Goal: Task Accomplishment & Management: Complete application form

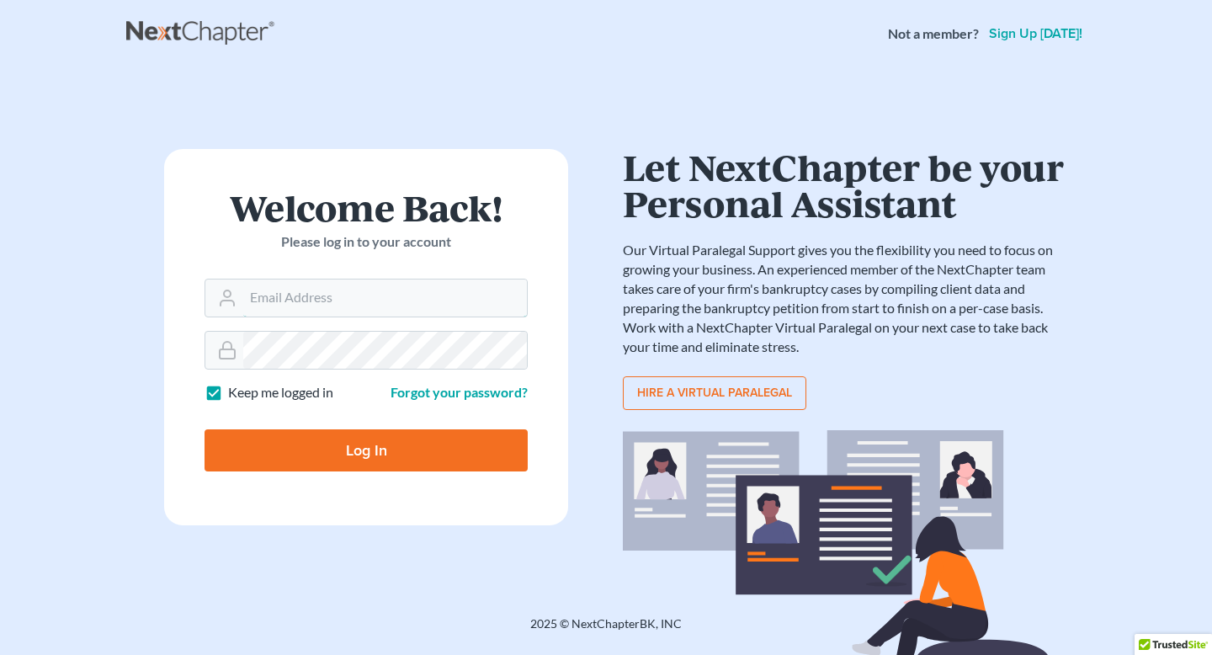
type input "[EMAIL_ADDRESS][DOMAIN_NAME]"
click at [317, 444] on input "Log In" at bounding box center [366, 450] width 323 height 42
type input "Thinking..."
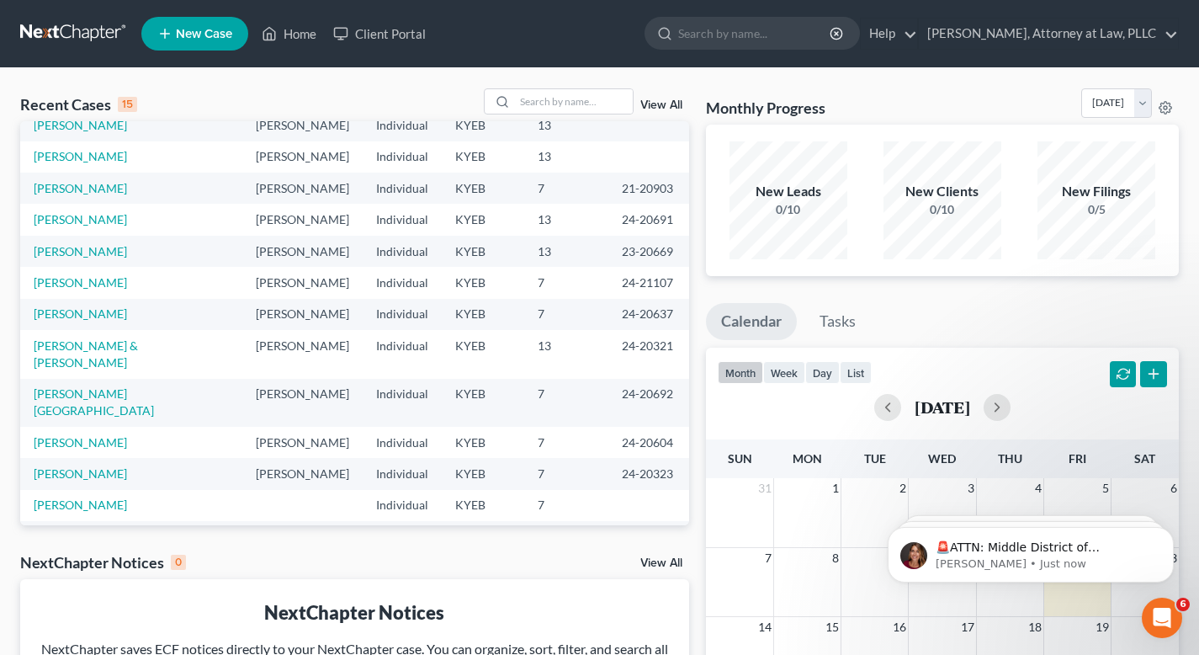
scroll to position [109, 0]
click at [94, 345] on link "[PERSON_NAME] & [PERSON_NAME]" at bounding box center [86, 352] width 104 height 31
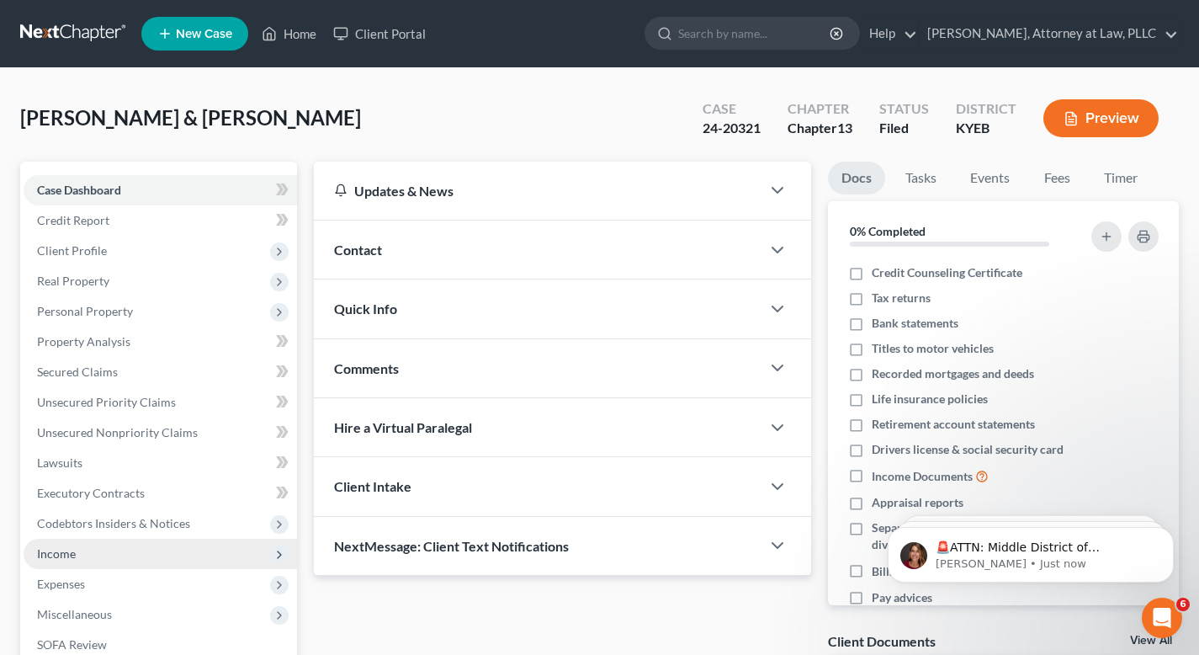
click at [59, 555] on span "Income" at bounding box center [56, 553] width 39 height 14
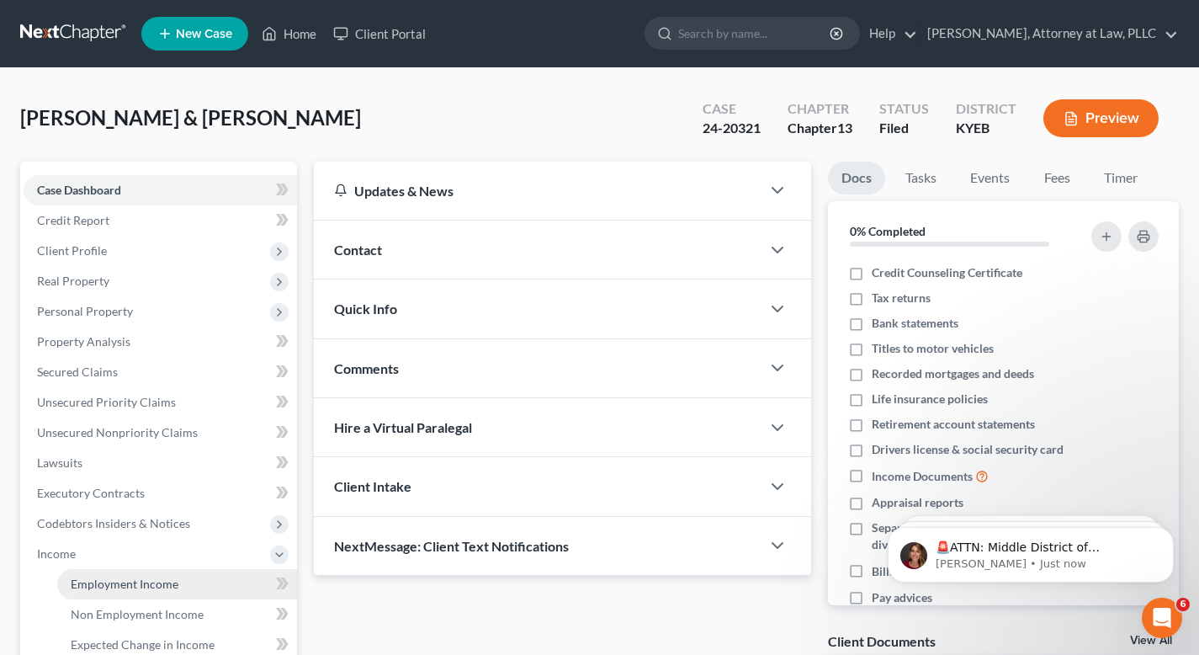
click at [116, 579] on span "Employment Income" at bounding box center [125, 583] width 108 height 14
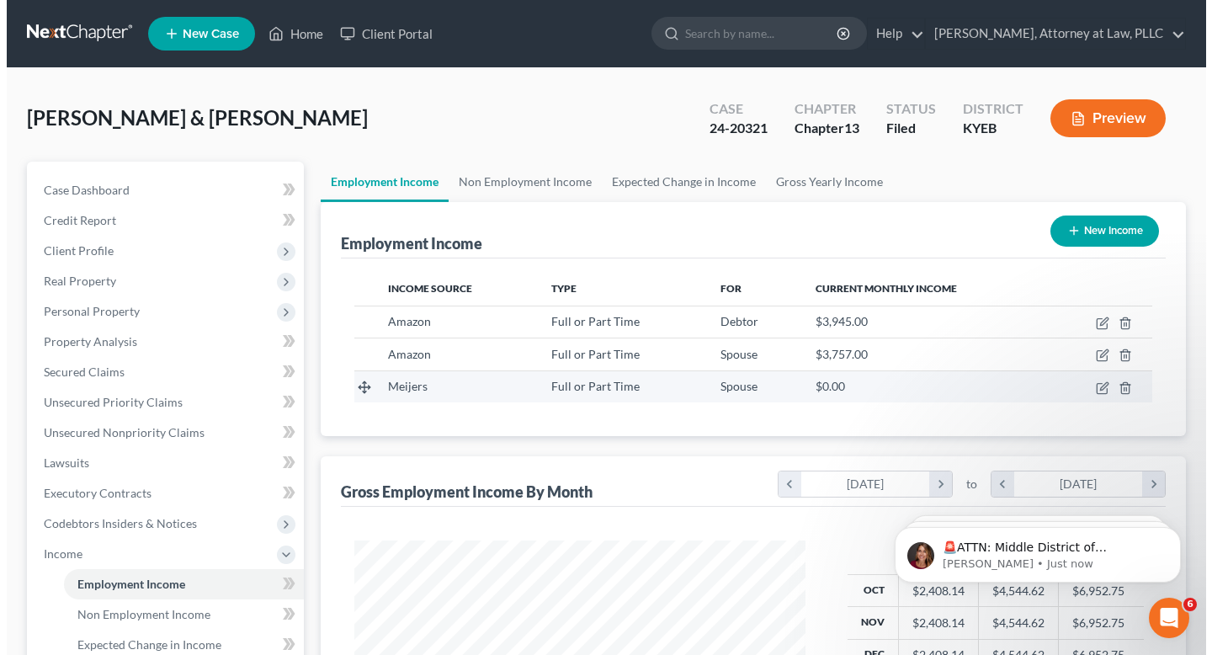
scroll to position [301, 485]
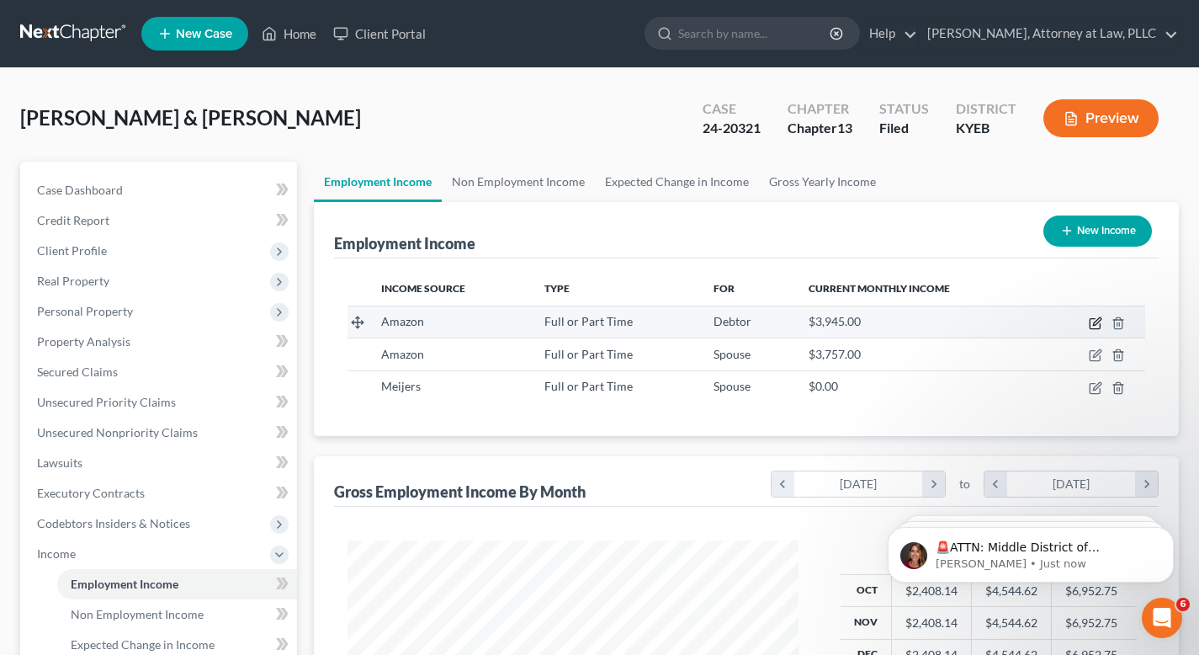
click at [1090, 323] on icon "button" at bounding box center [1095, 324] width 10 height 10
select select "0"
select select "18"
select select "0"
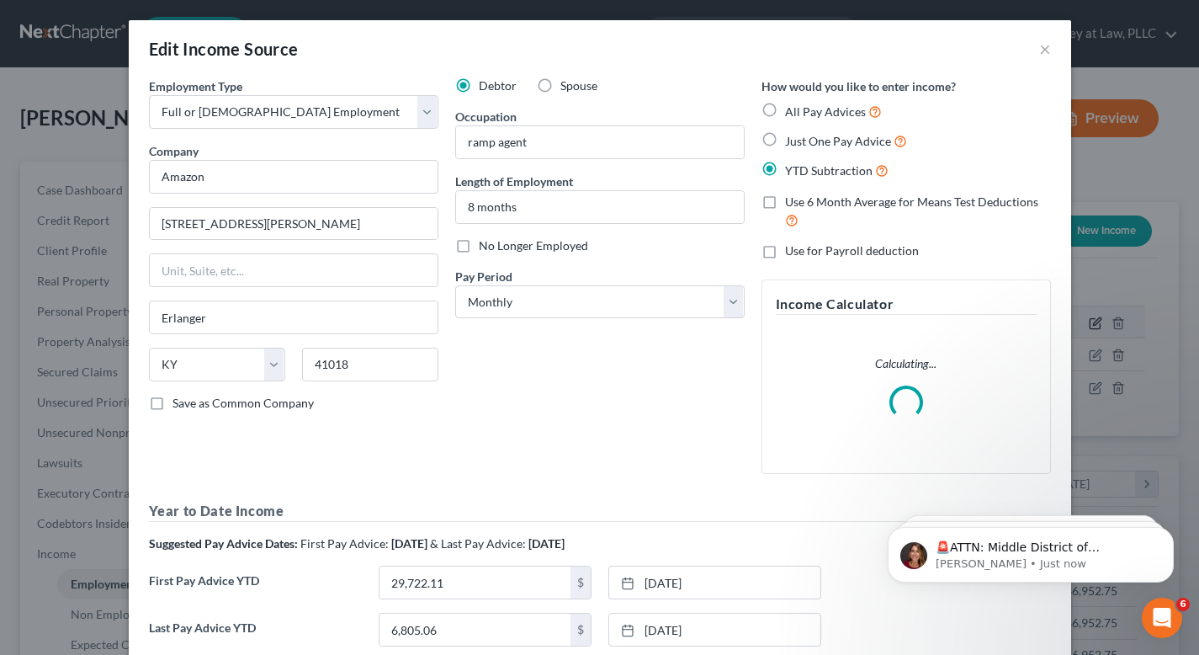
scroll to position [301, 490]
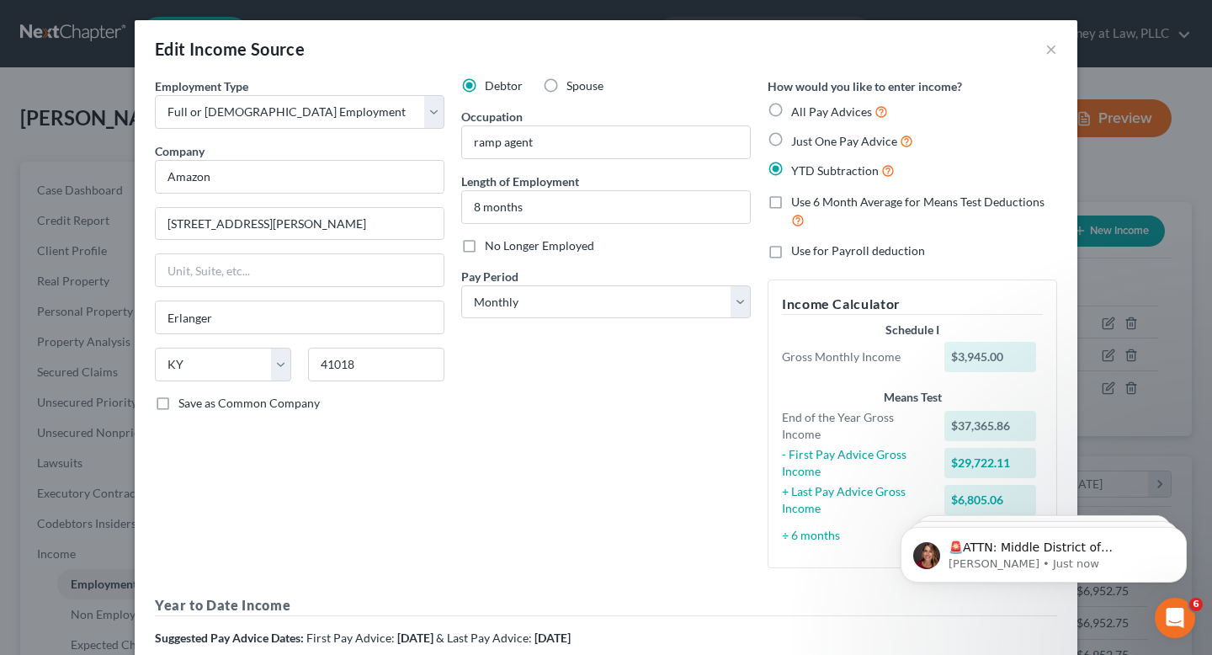
click at [1165, 189] on div "Edit Income Source × Employment Type * Select Full or [DEMOGRAPHIC_DATA] Employ…" at bounding box center [606, 327] width 1212 height 655
click at [1045, 49] on button "×" at bounding box center [1051, 49] width 12 height 20
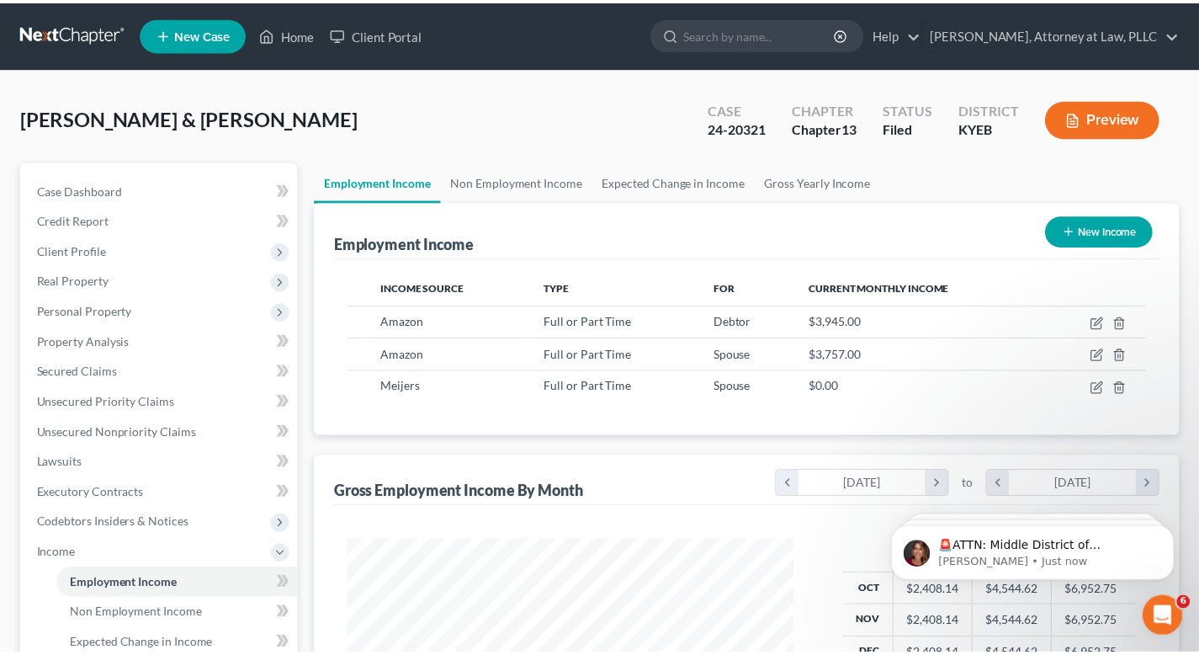
scroll to position [841293, 841111]
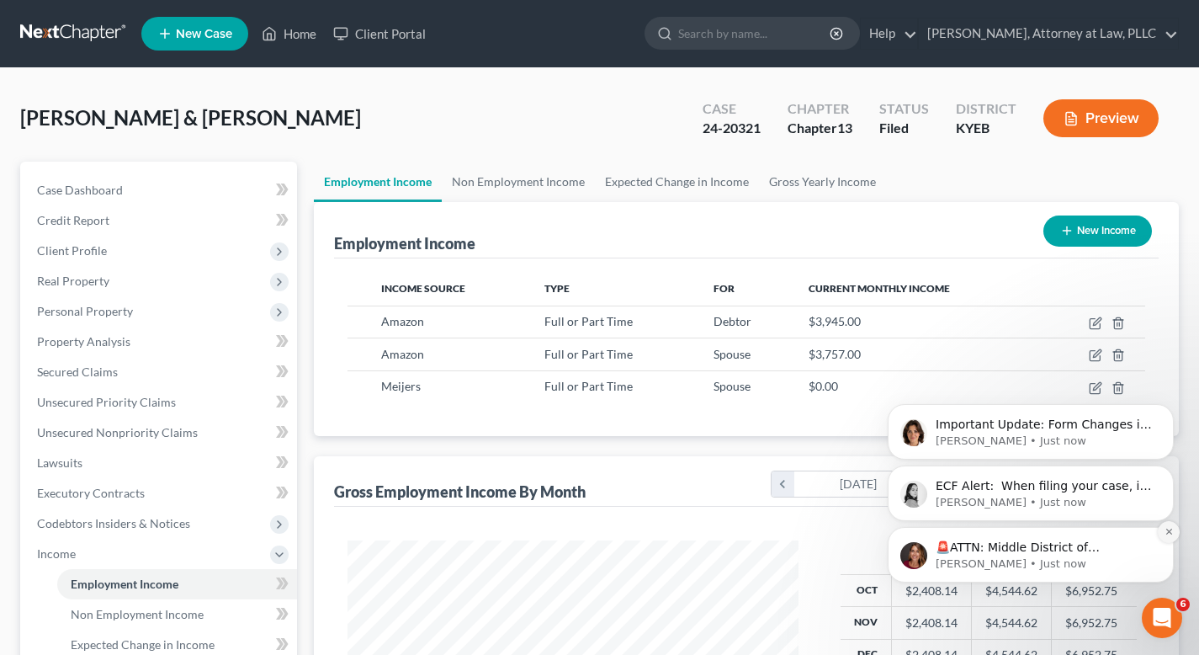
click at [1168, 531] on icon "Dismiss notification" at bounding box center [1169, 532] width 6 height 6
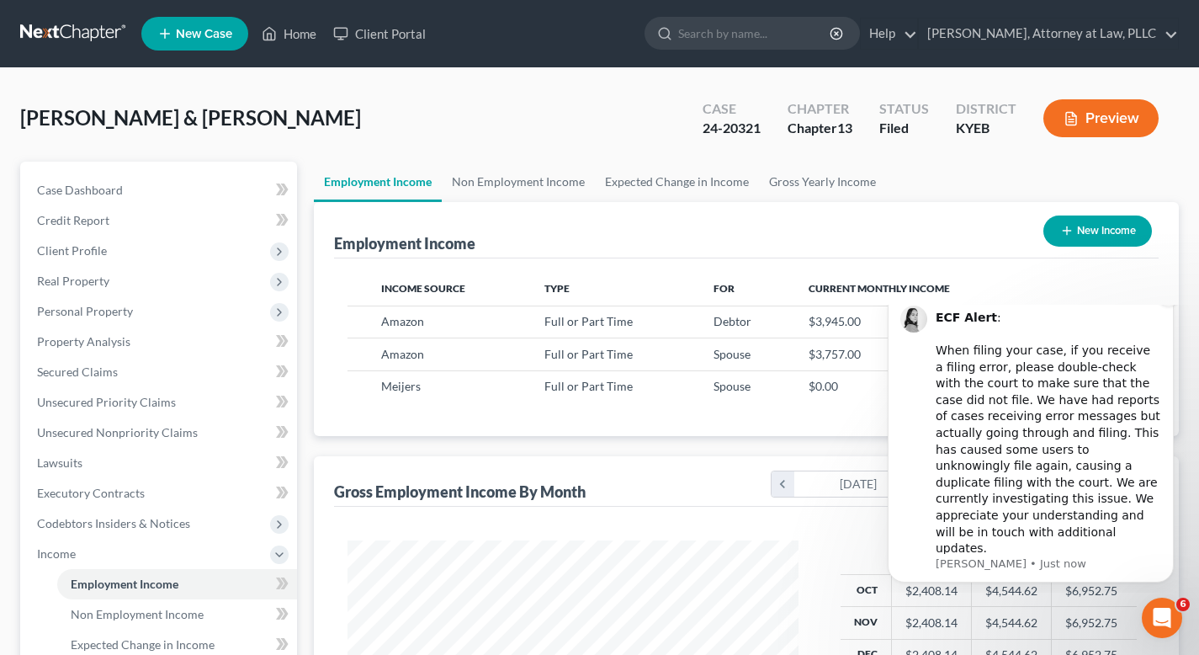
click at [1171, 306] on button "Dismiss notification" at bounding box center [1169, 295] width 22 height 22
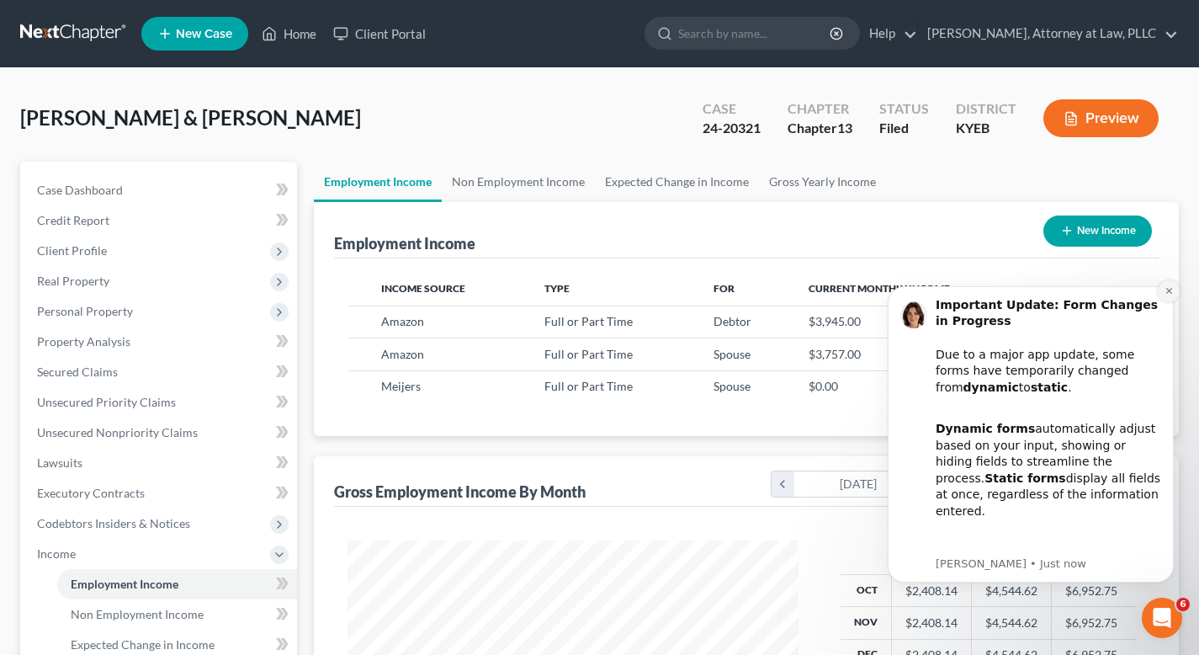
click at [1169, 294] on icon "Dismiss notification" at bounding box center [1169, 290] width 9 height 9
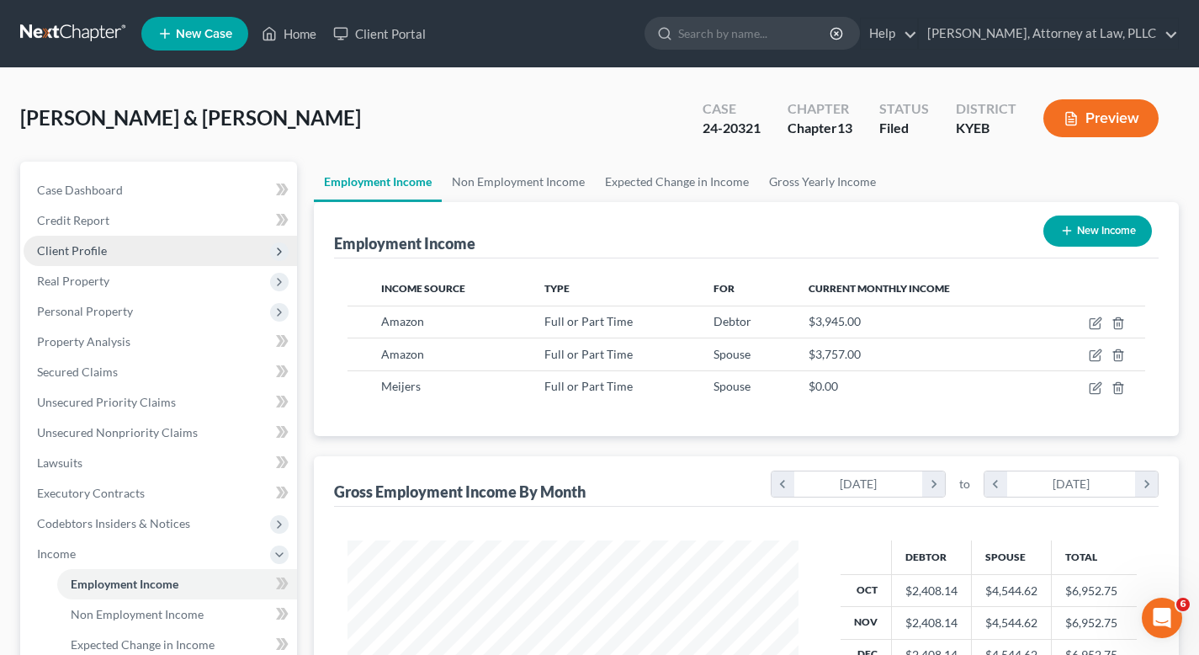
click at [75, 248] on span "Client Profile" at bounding box center [72, 250] width 70 height 14
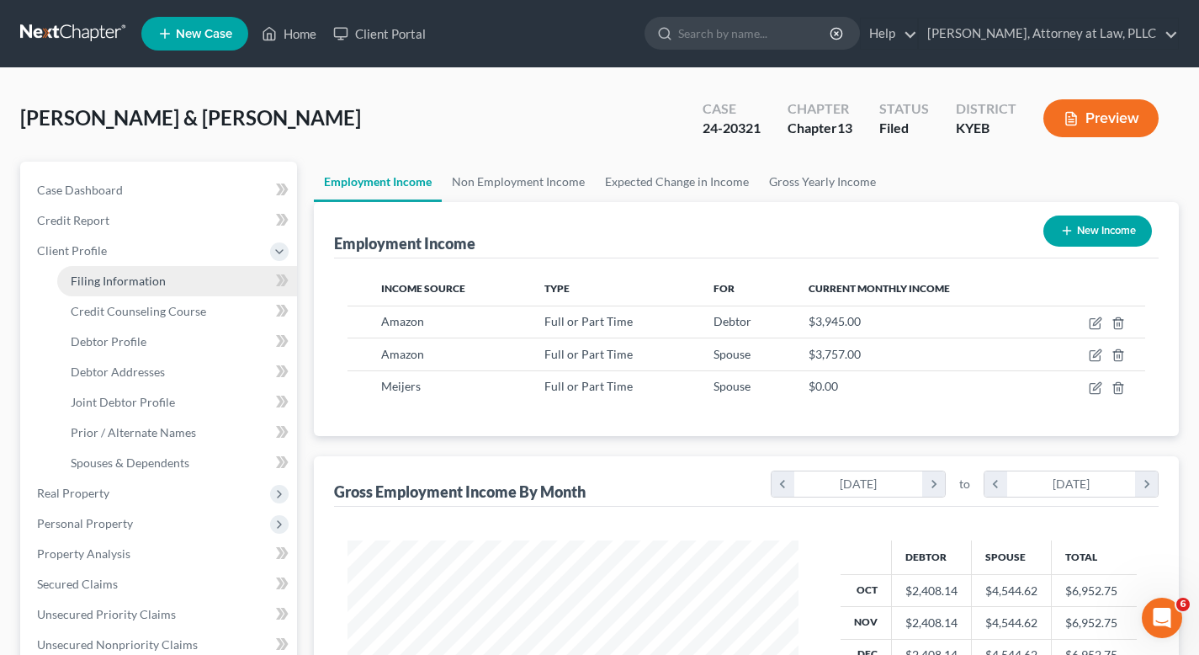
click at [89, 283] on span "Filing Information" at bounding box center [118, 281] width 95 height 14
select select "1"
select select "3"
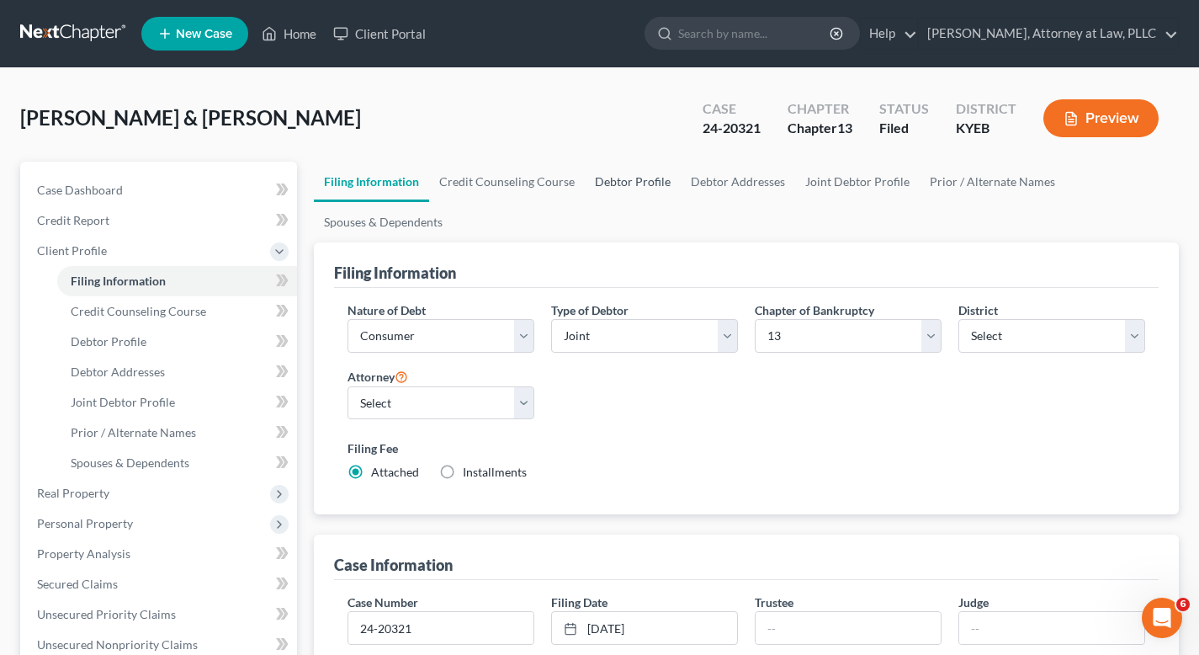
click at [608, 181] on link "Debtor Profile" at bounding box center [633, 182] width 96 height 40
select select "1"
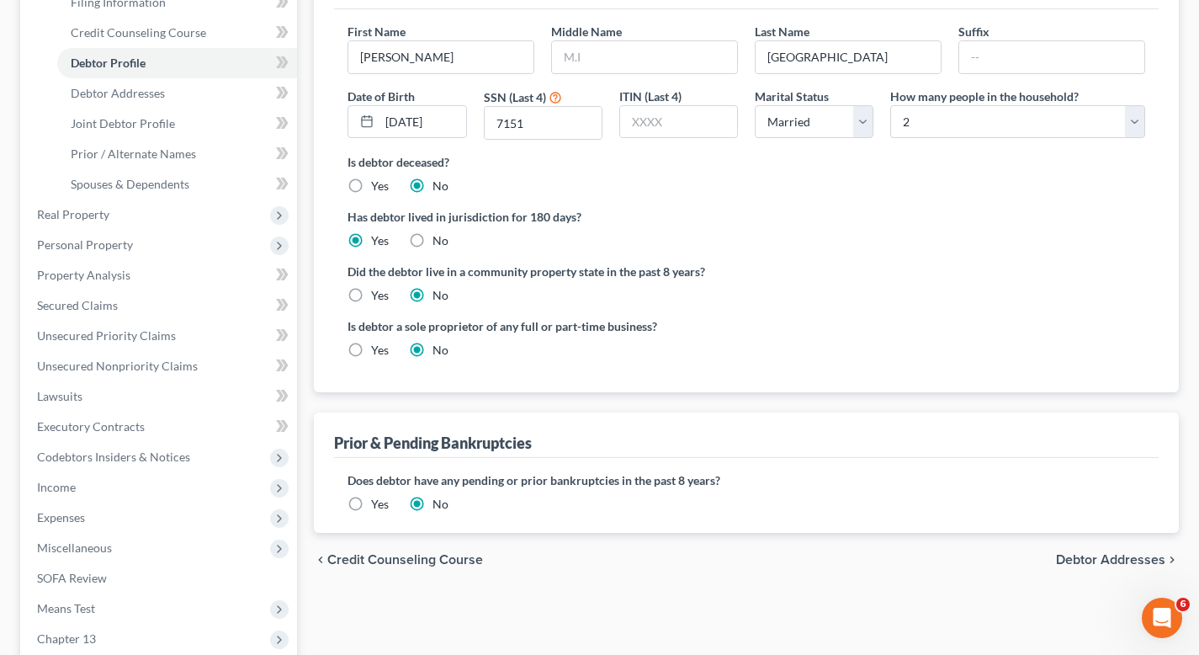
scroll to position [281, 0]
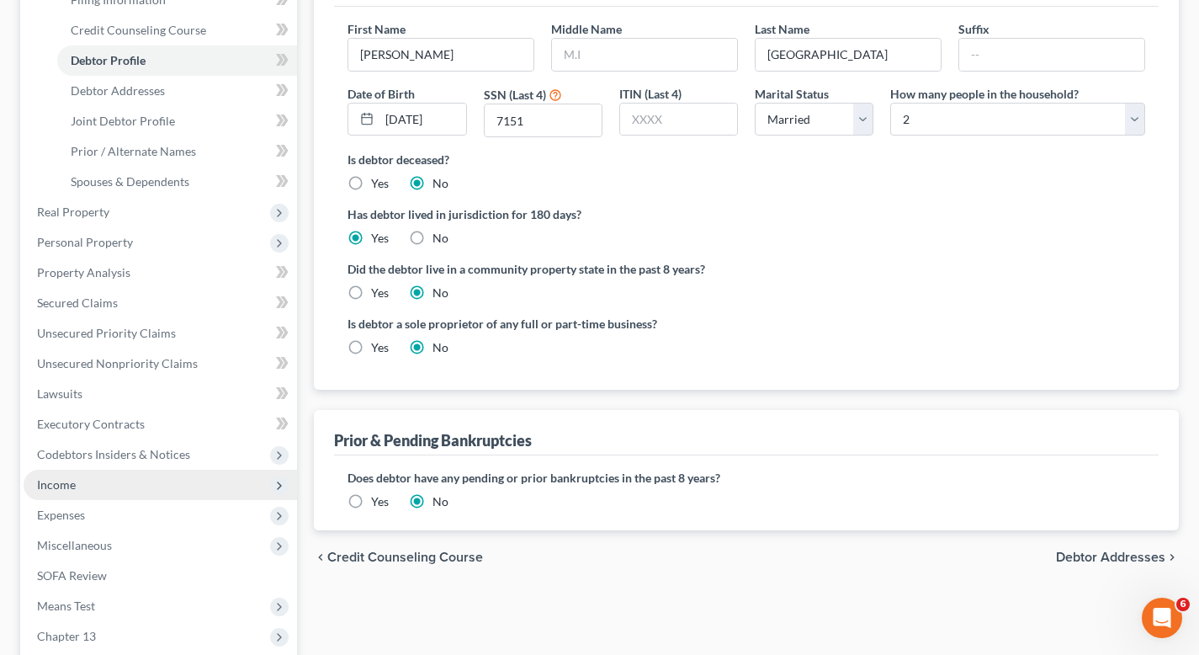
click at [67, 474] on span "Income" at bounding box center [161, 485] width 274 height 30
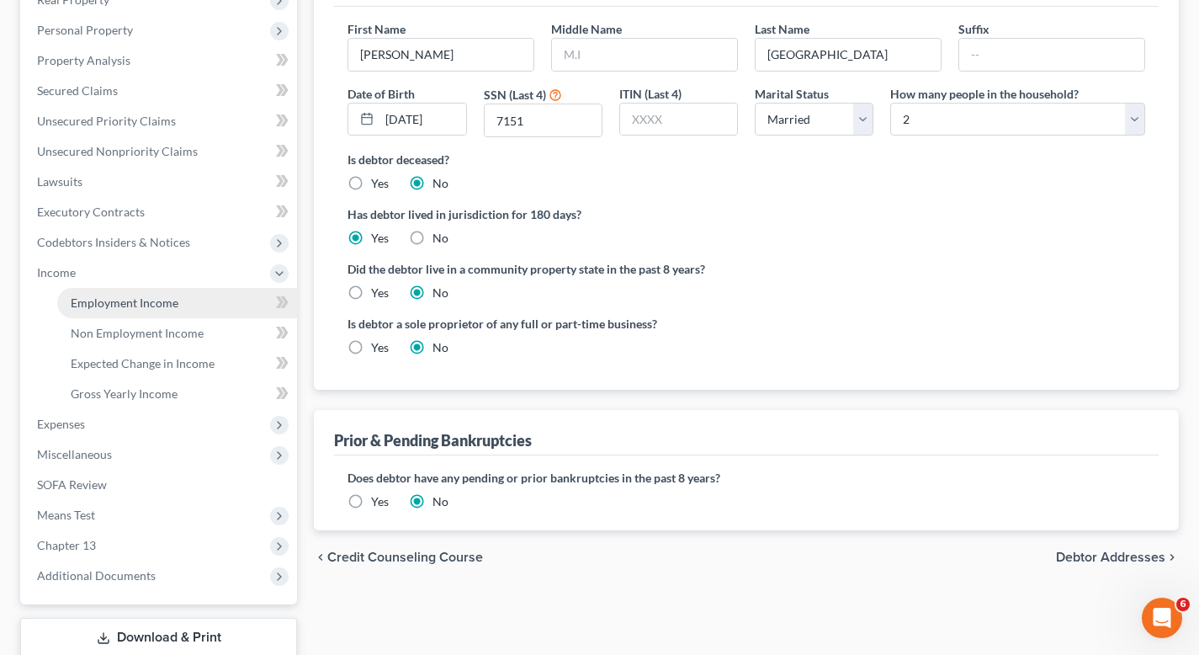
click at [87, 305] on span "Employment Income" at bounding box center [125, 302] width 108 height 14
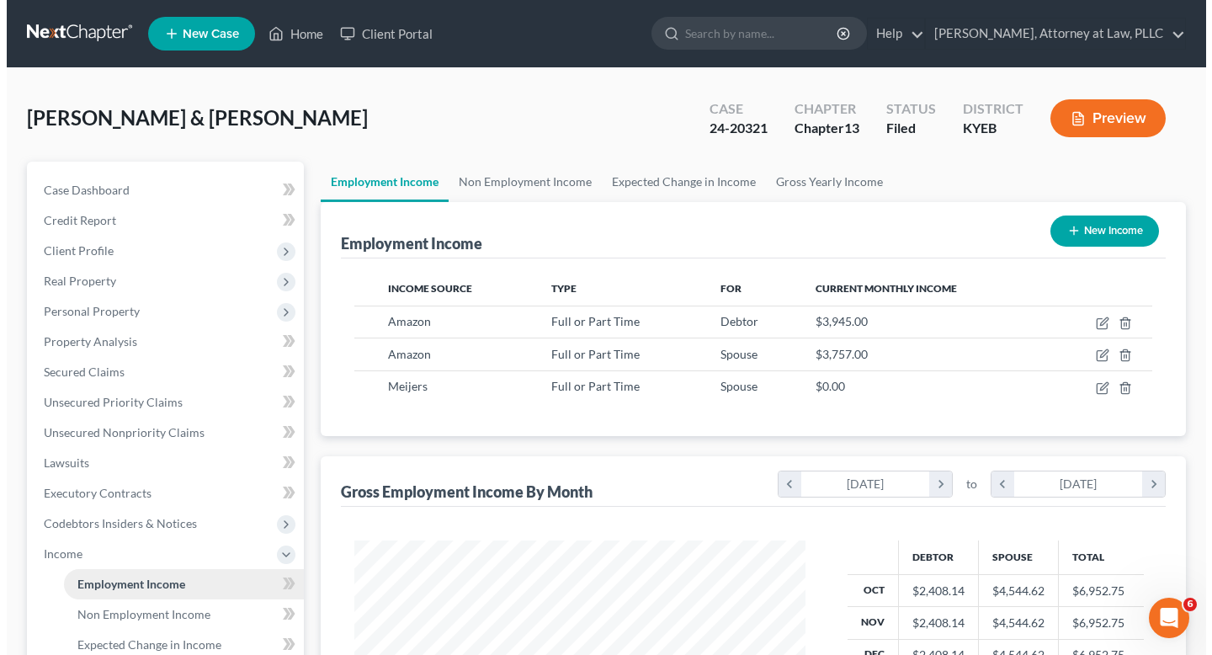
scroll to position [301, 485]
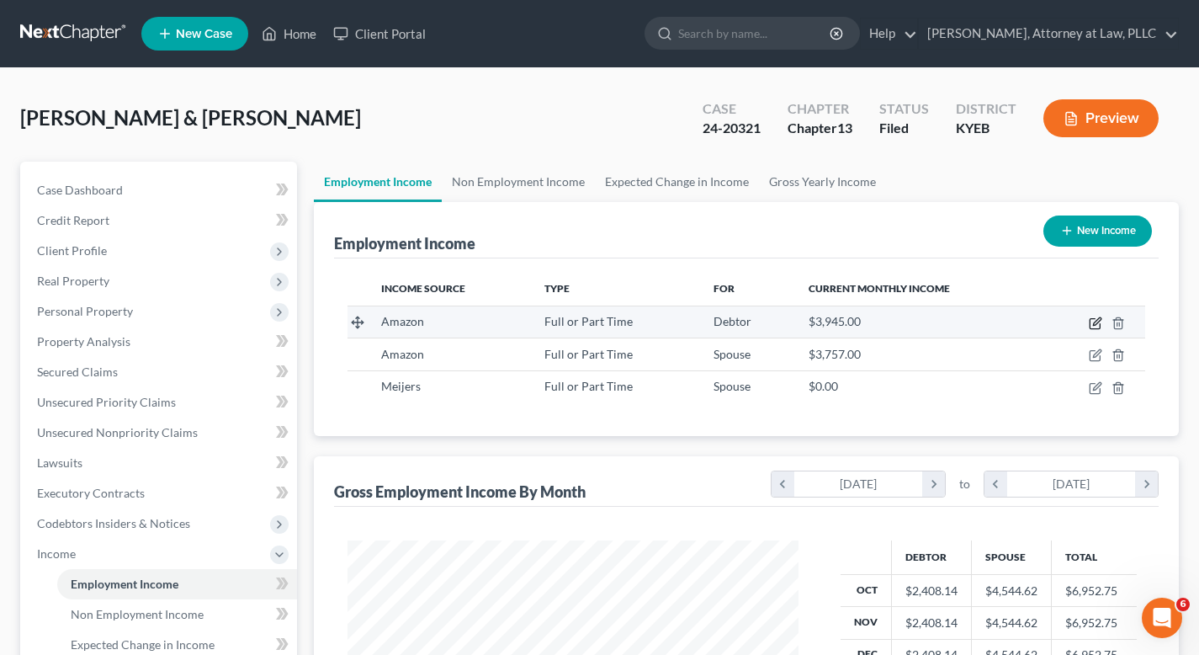
click at [1094, 323] on icon "button" at bounding box center [1095, 322] width 13 height 13
select select "0"
select select "18"
select select "0"
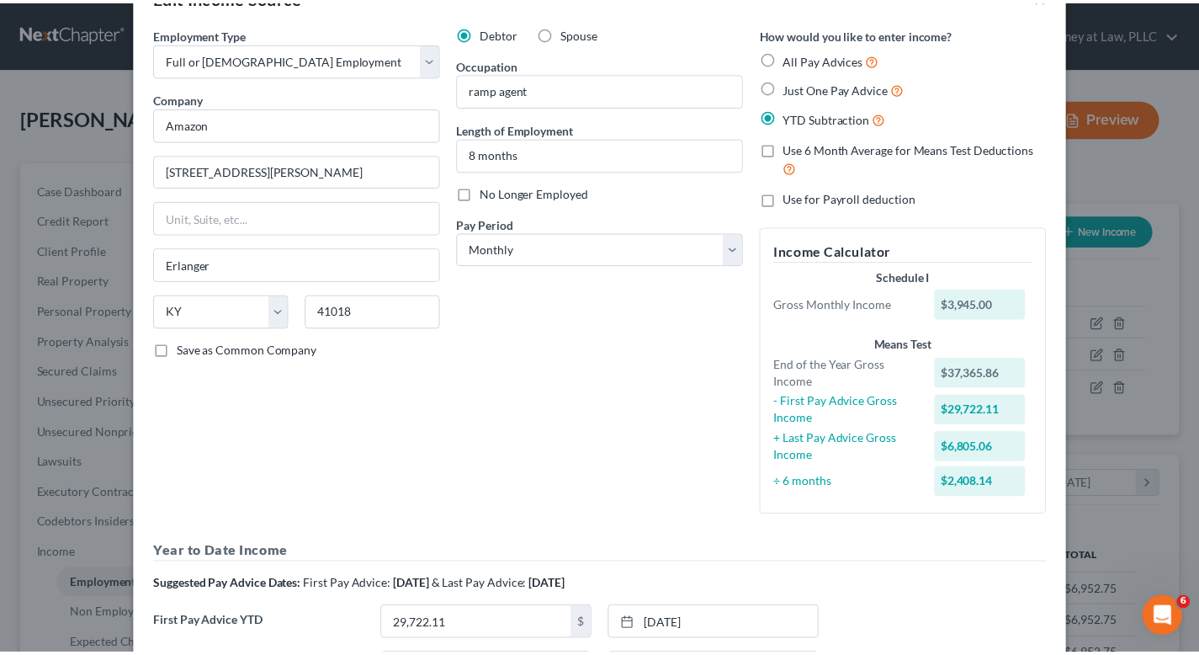
scroll to position [0, 0]
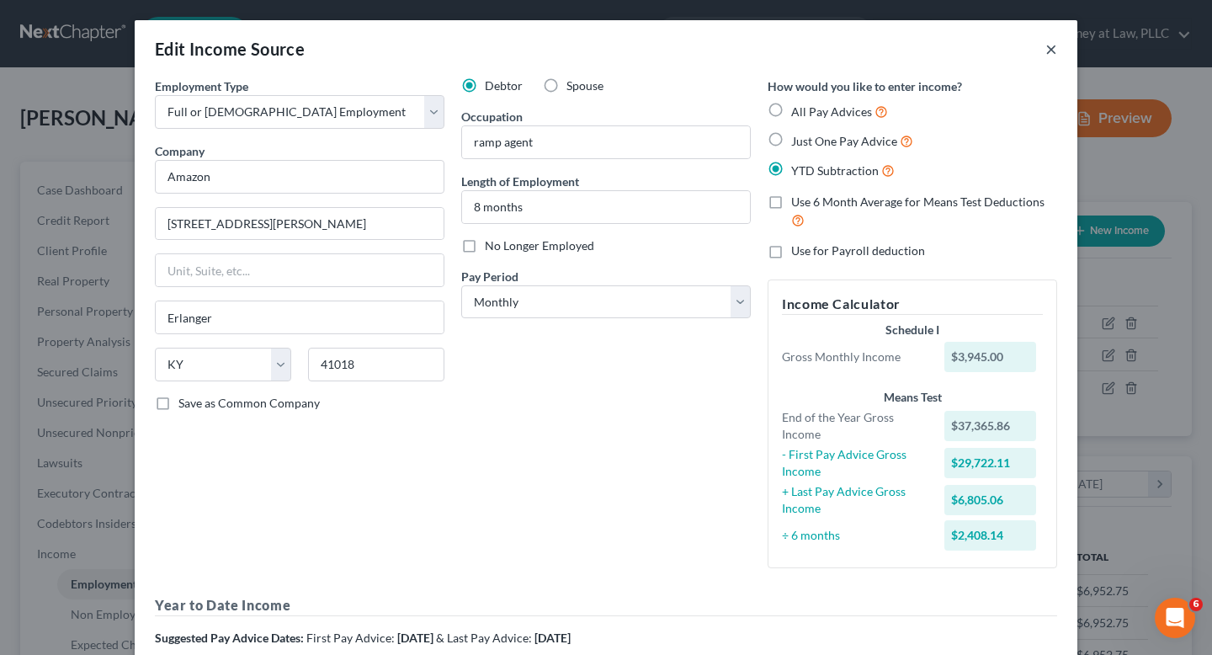
click at [1049, 50] on button "×" at bounding box center [1051, 49] width 12 height 20
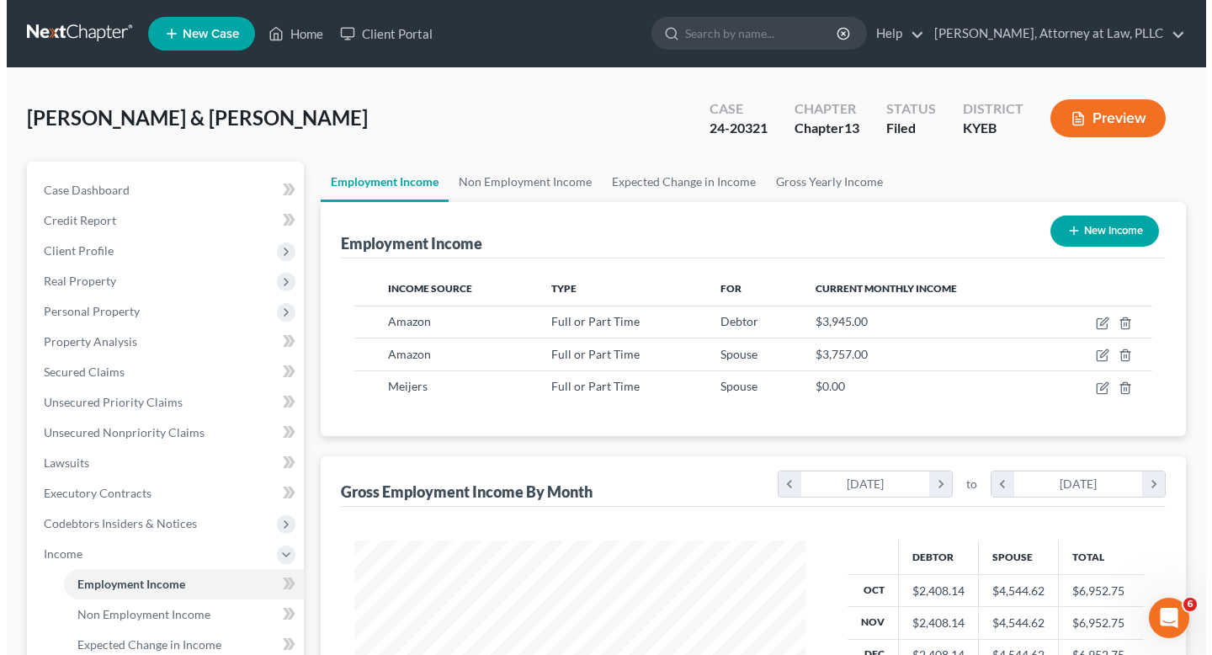
scroll to position [841293, 841111]
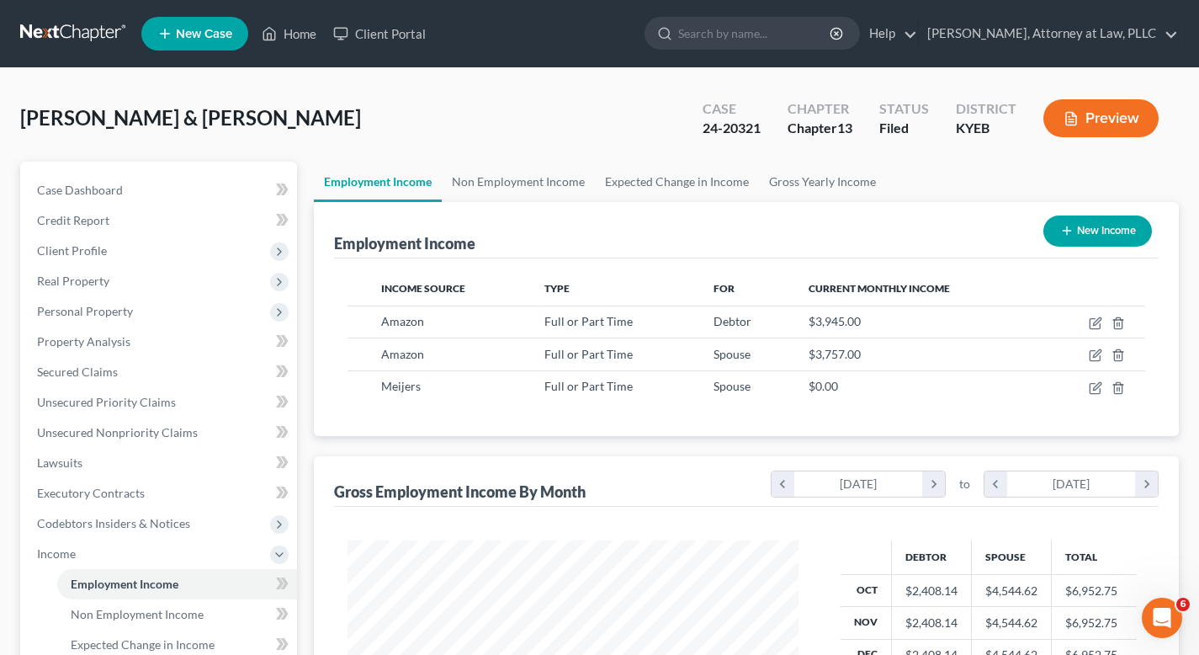
click at [182, 23] on link "New Case" at bounding box center [194, 34] width 107 height 34
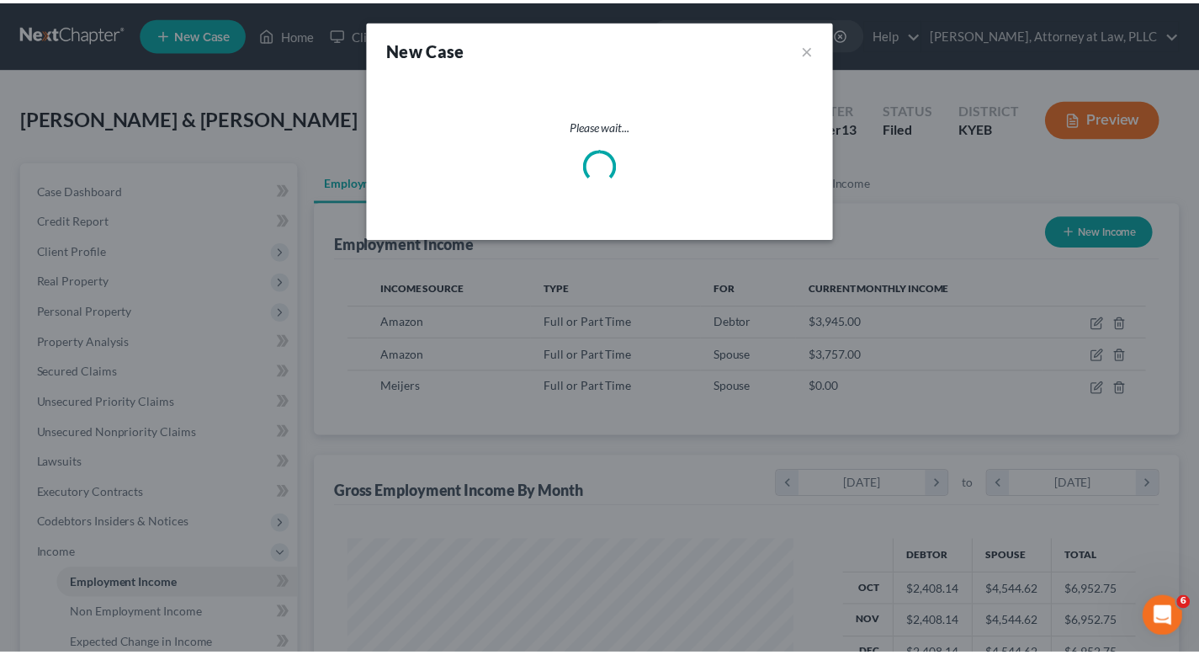
scroll to position [301, 490]
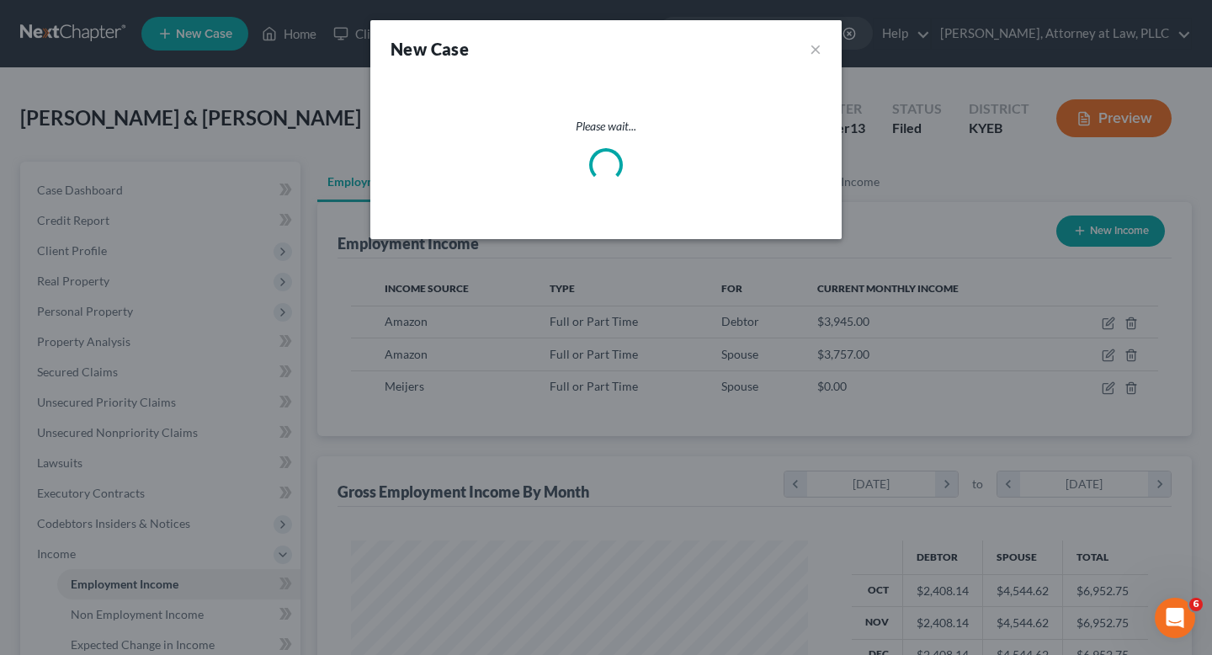
select select "32"
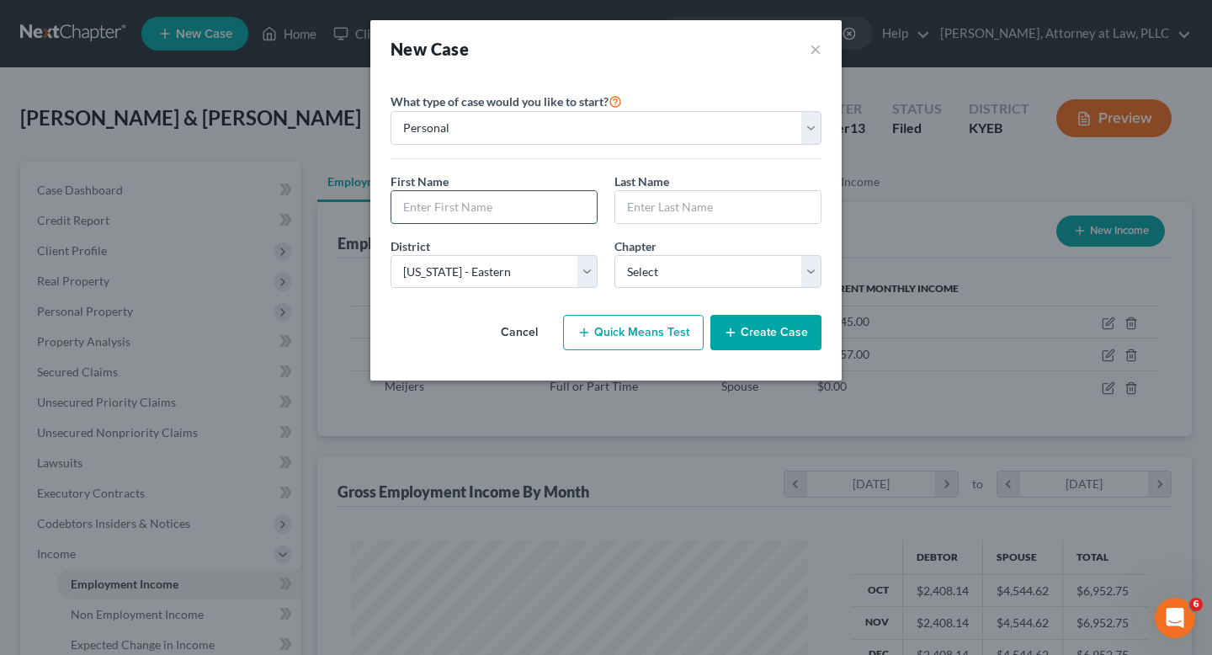
click at [438, 208] on input "text" at bounding box center [493, 207] width 205 height 32
type input "[PERSON_NAME]"
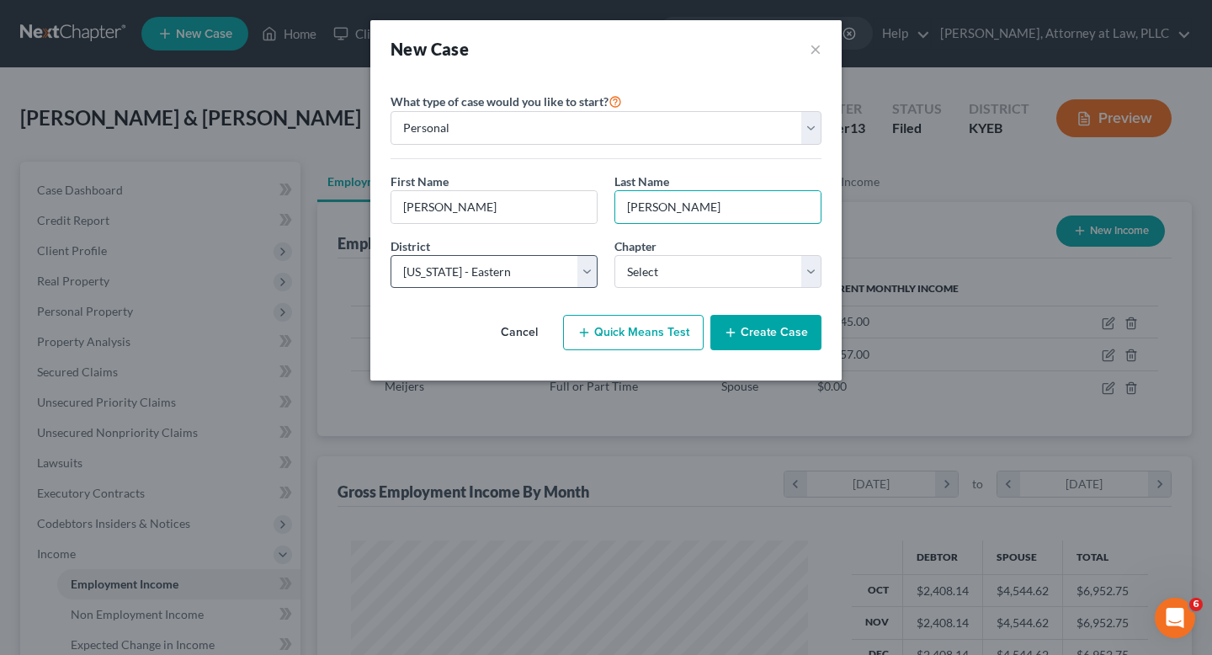
type input "[PERSON_NAME]"
click at [582, 276] on select "Select [US_STATE] - [GEOGRAPHIC_DATA] [US_STATE] - [GEOGRAPHIC_DATA][US_STATE] …" at bounding box center [494, 272] width 207 height 34
click at [391, 255] on select "Select [US_STATE] - [GEOGRAPHIC_DATA] [US_STATE] - [GEOGRAPHIC_DATA][US_STATE] …" at bounding box center [494, 272] width 207 height 34
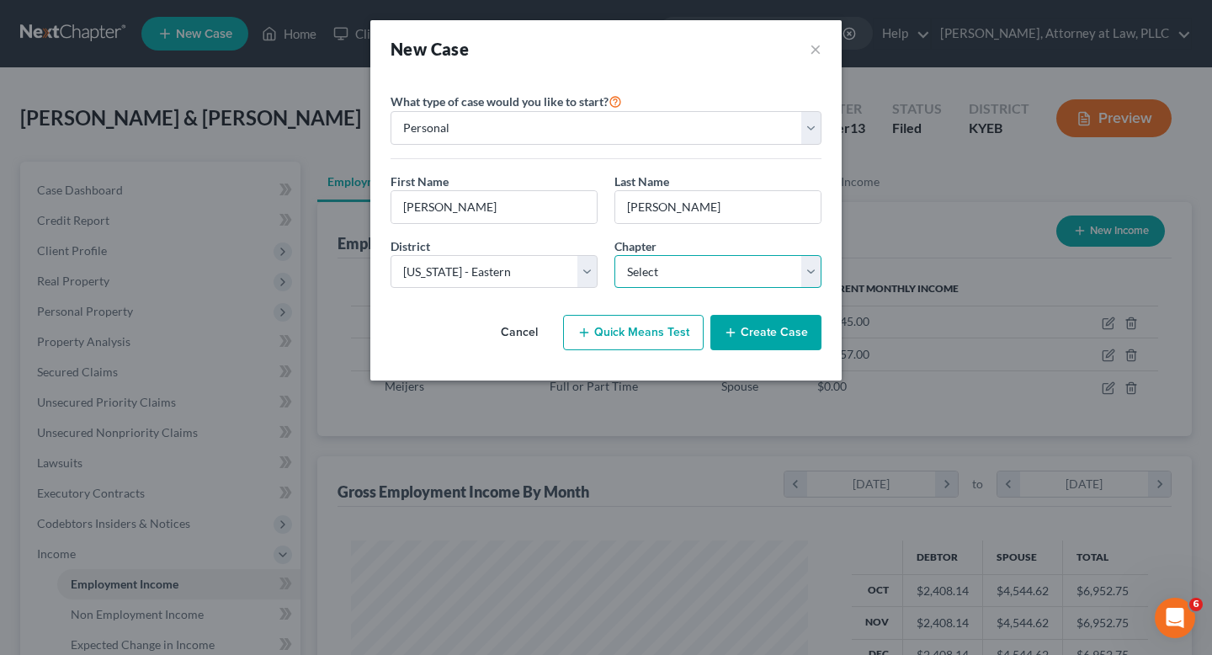
click at [810, 268] on select "Select 7 11 12 13" at bounding box center [717, 272] width 207 height 34
select select "0"
click at [614, 255] on select "Select 7 11 12 13" at bounding box center [717, 272] width 207 height 34
click at [762, 333] on button "Create Case" at bounding box center [765, 332] width 111 height 35
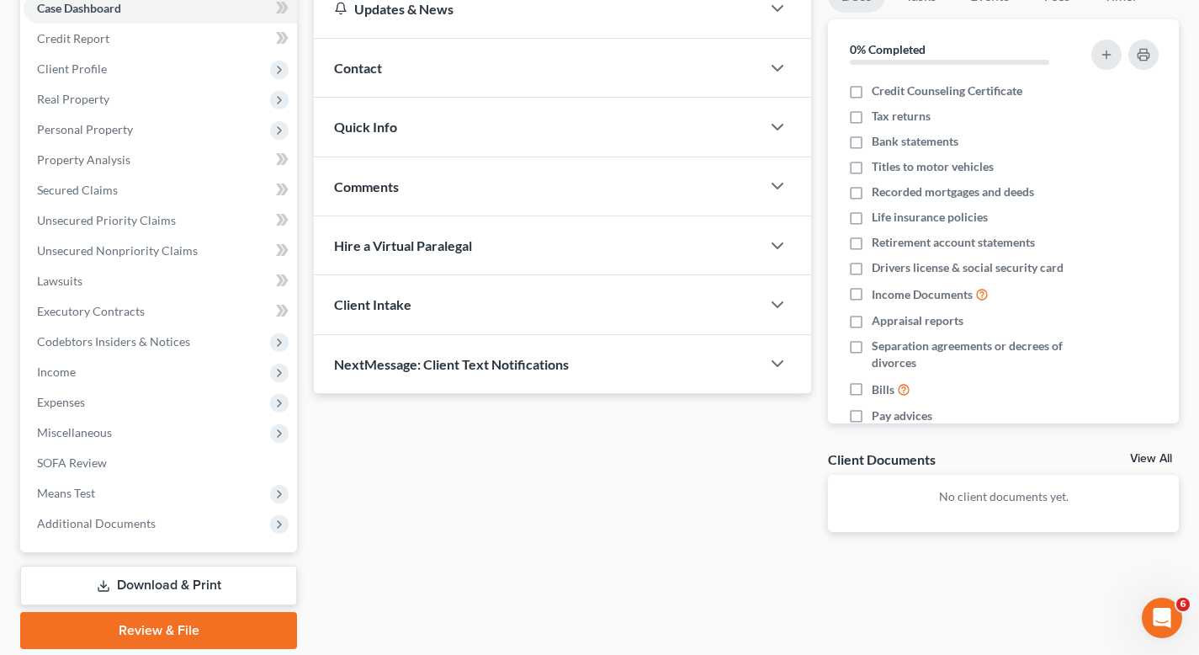
scroll to position [185, 0]
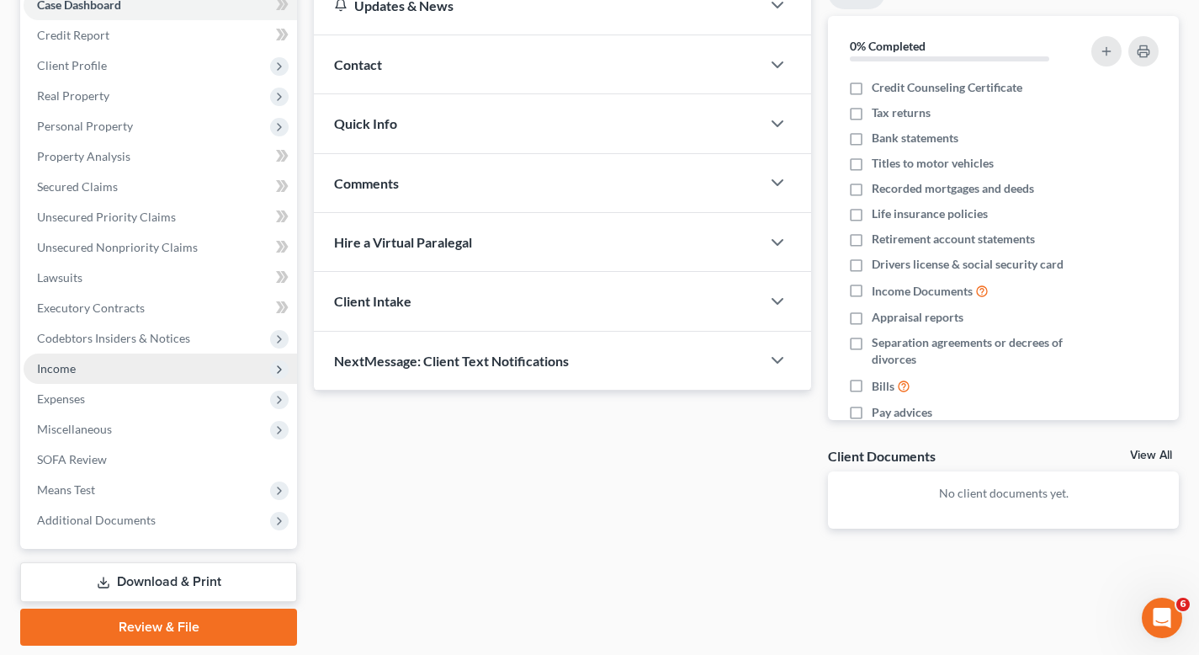
click at [82, 364] on span "Income" at bounding box center [161, 368] width 274 height 30
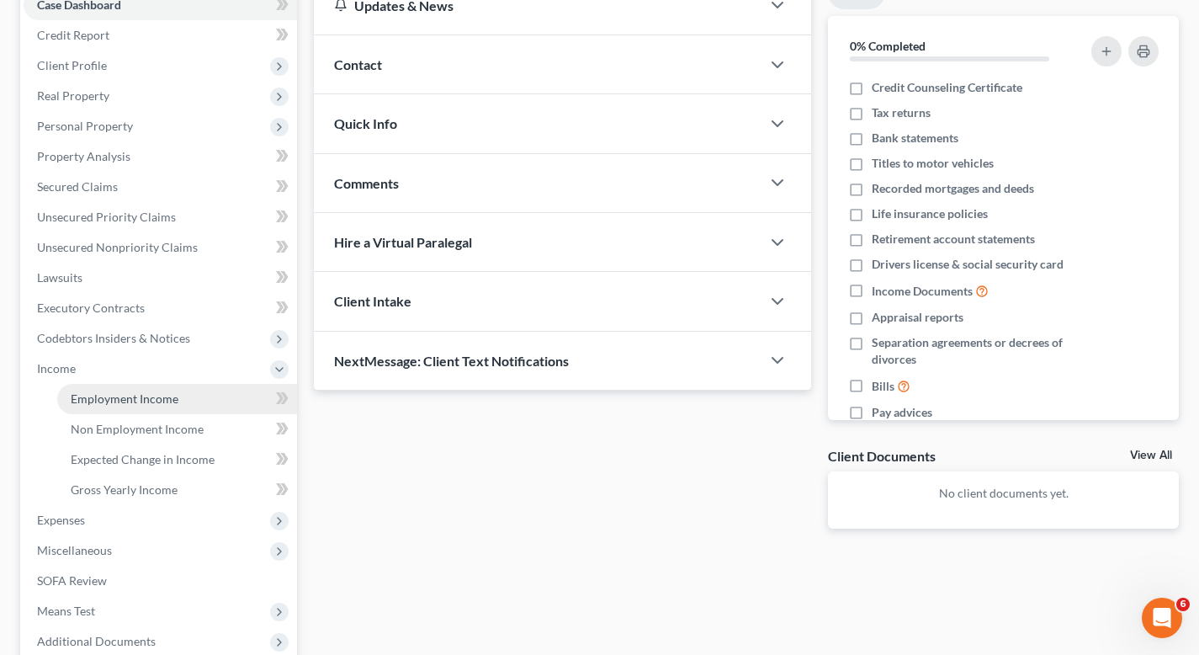
click at [108, 397] on span "Employment Income" at bounding box center [125, 398] width 108 height 14
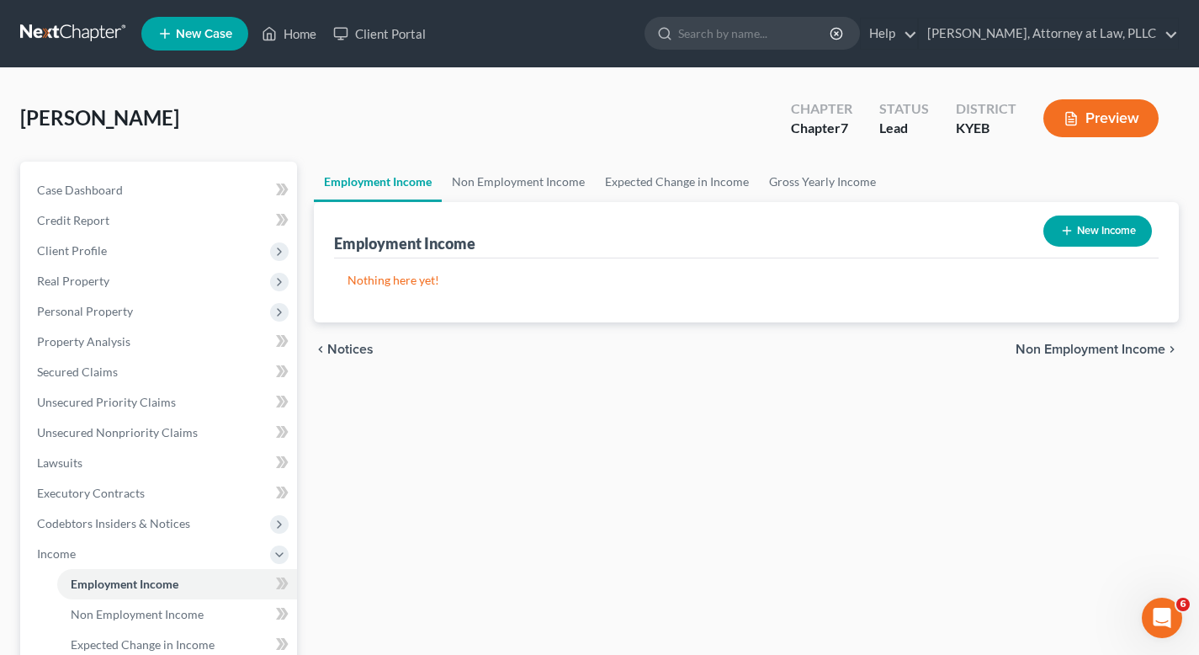
click at [1114, 233] on button "New Income" at bounding box center [1098, 230] width 109 height 31
select select "0"
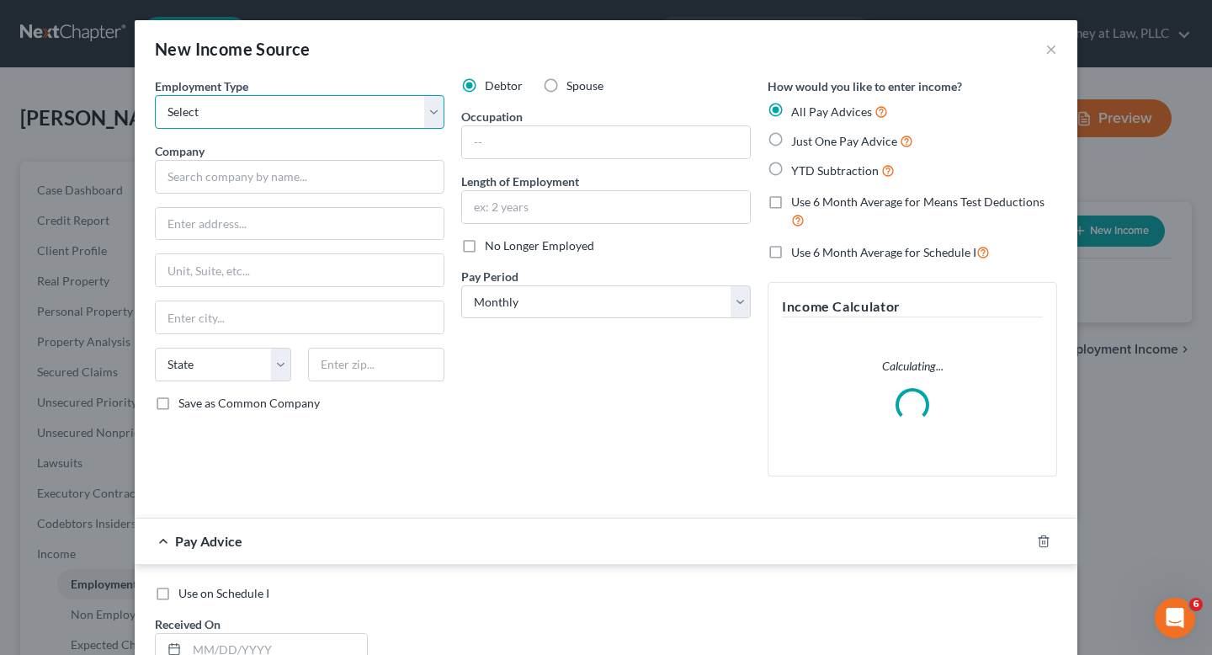
click at [426, 115] on select "Select Full or [DEMOGRAPHIC_DATA] Employment Self Employment" at bounding box center [300, 112] width 290 height 34
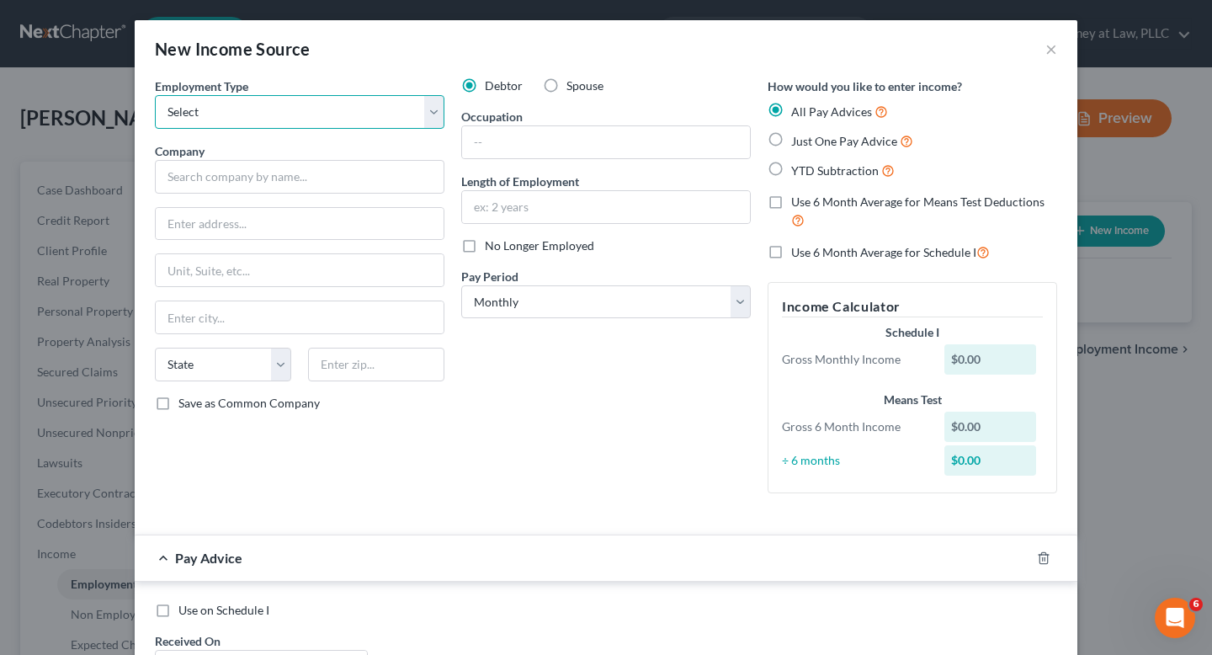
select select "0"
click at [155, 95] on select "Select Full or [DEMOGRAPHIC_DATA] Employment Self Employment" at bounding box center [300, 112] width 290 height 34
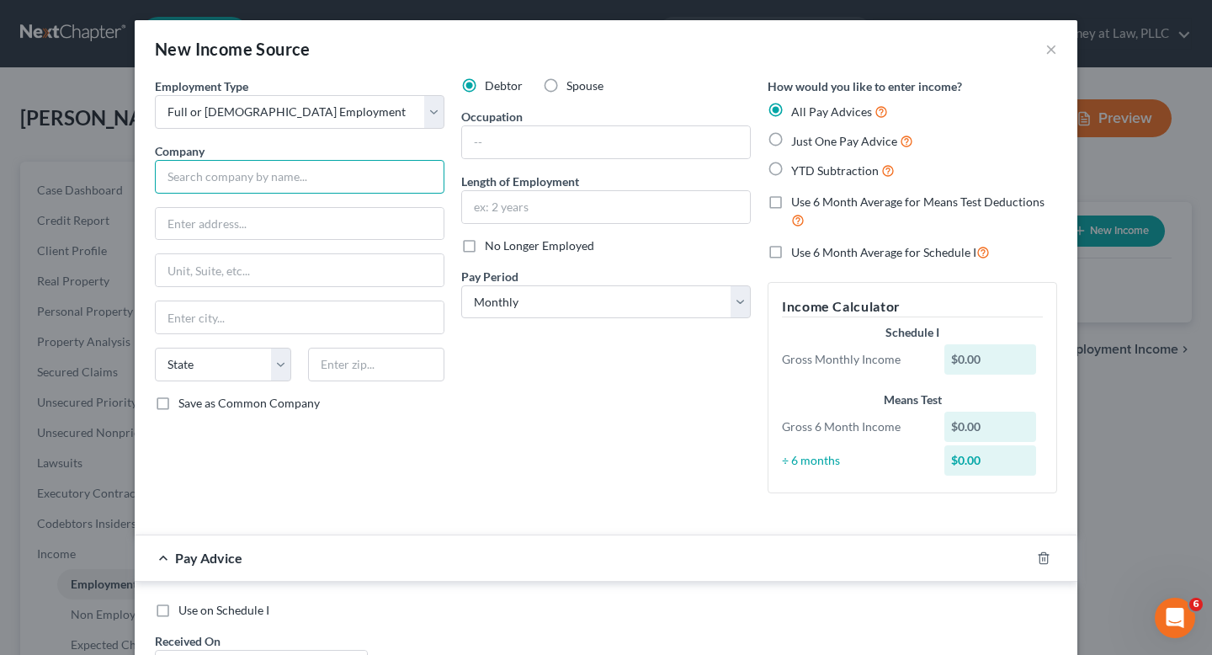
click at [295, 175] on input "text" at bounding box center [300, 177] width 290 height 34
type input "Amazon"
click at [625, 146] on input "text" at bounding box center [606, 142] width 288 height 32
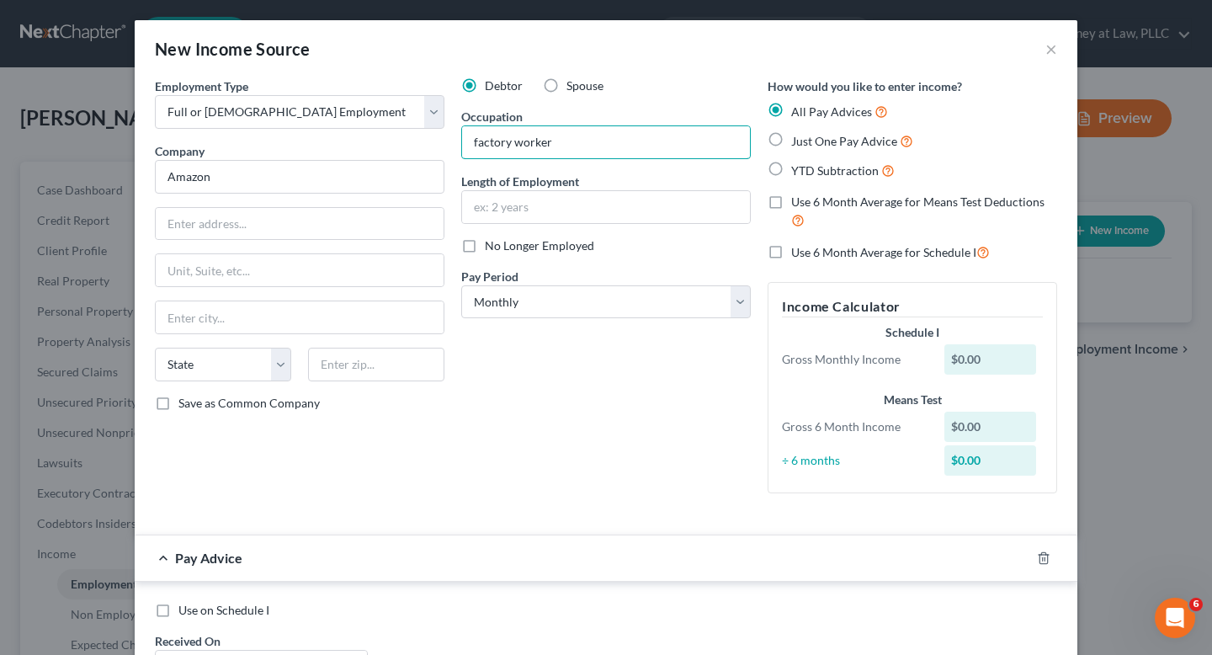
type input "factory worker"
click at [791, 170] on label "YTD Subtraction" at bounding box center [843, 170] width 104 height 19
click at [798, 170] on input "YTD Subtraction" at bounding box center [803, 166] width 11 height 11
radio input "true"
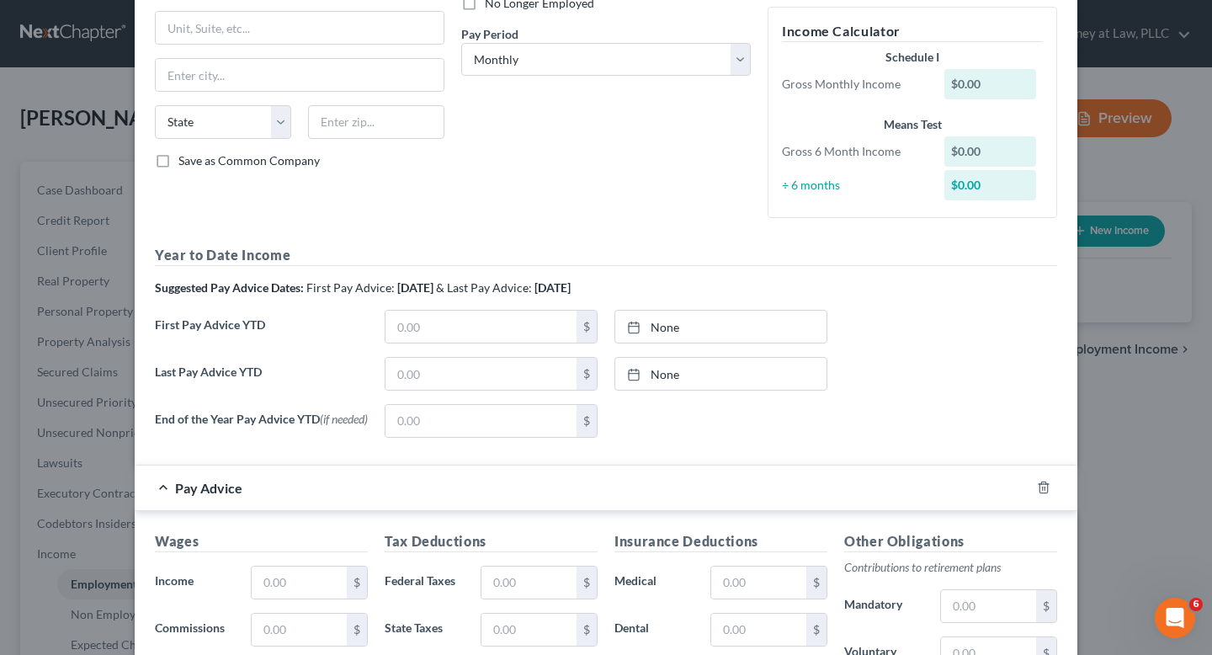
scroll to position [251, 0]
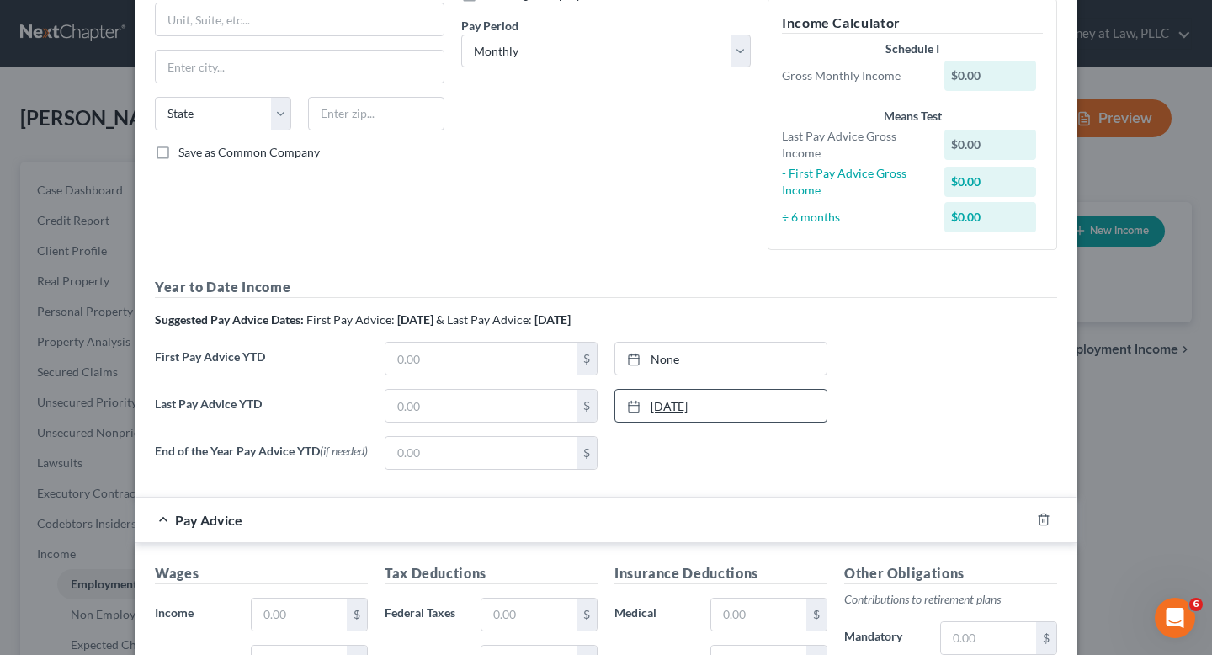
type input "[DATE]"
click at [664, 412] on link "[DATE]" at bounding box center [720, 406] width 211 height 32
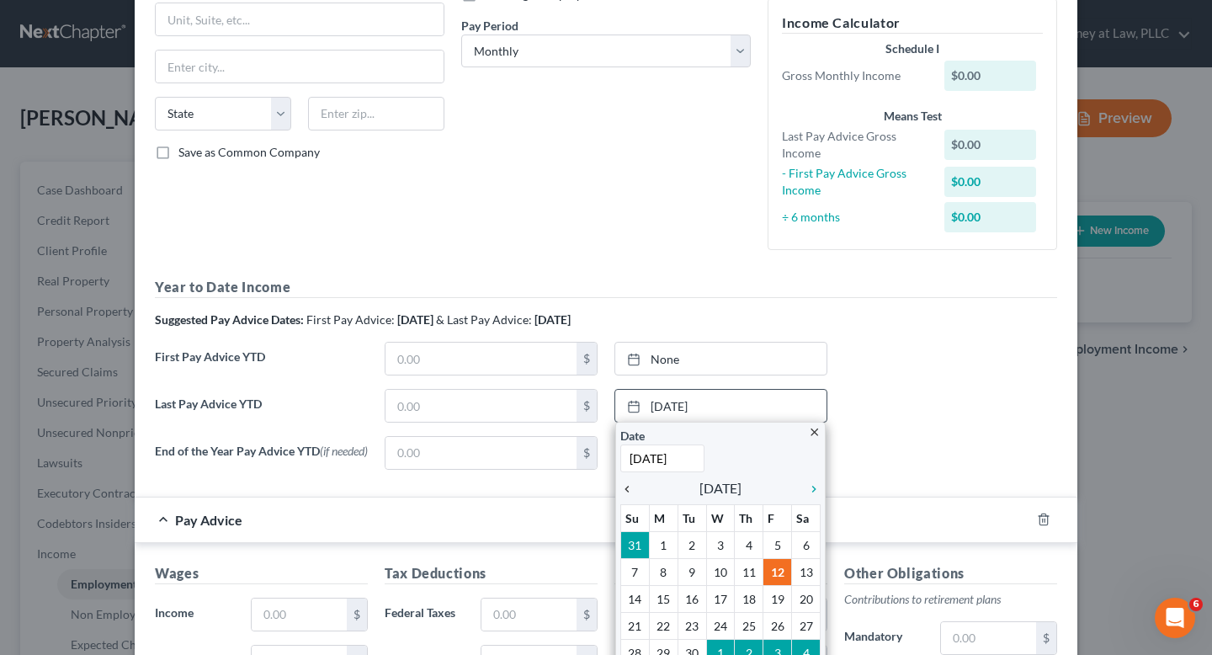
click at [620, 487] on icon "chevron_left" at bounding box center [631, 488] width 22 height 13
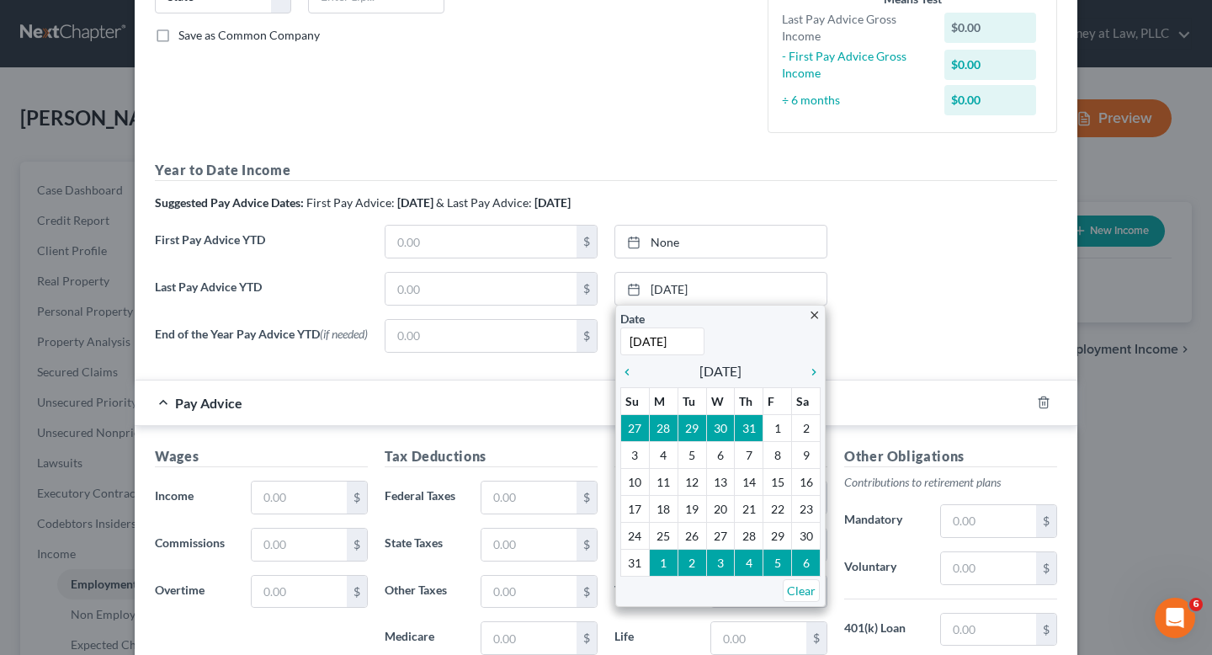
scroll to position [432, 0]
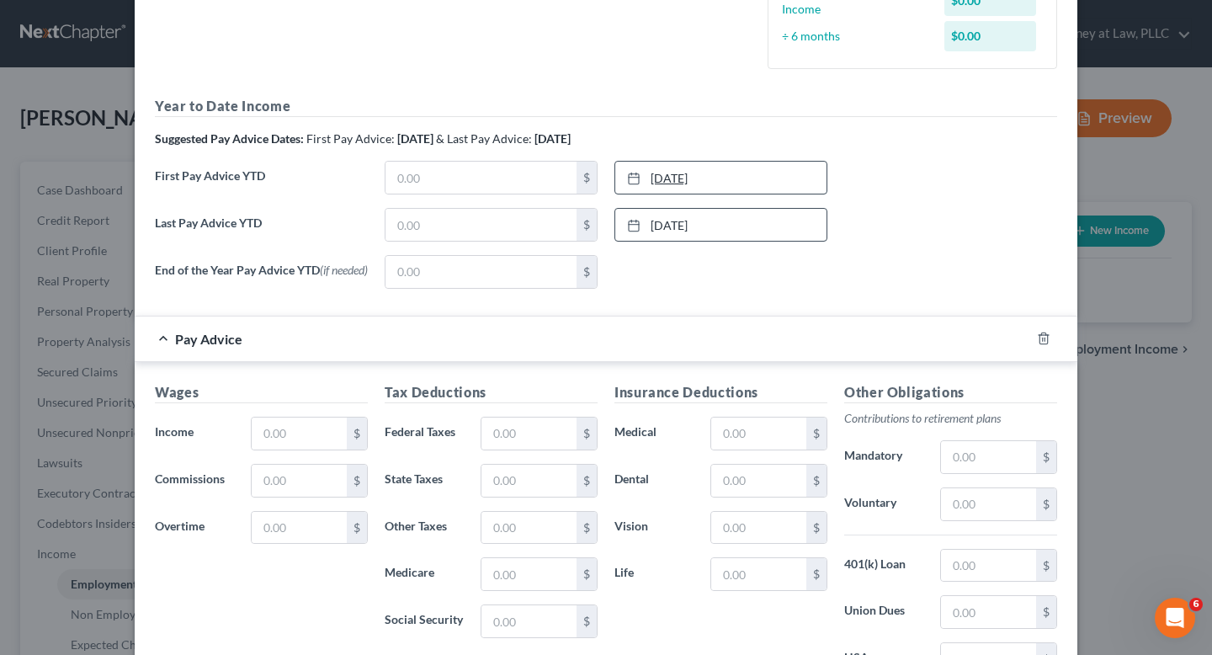
click at [659, 184] on link "[DATE]" at bounding box center [720, 178] width 211 height 32
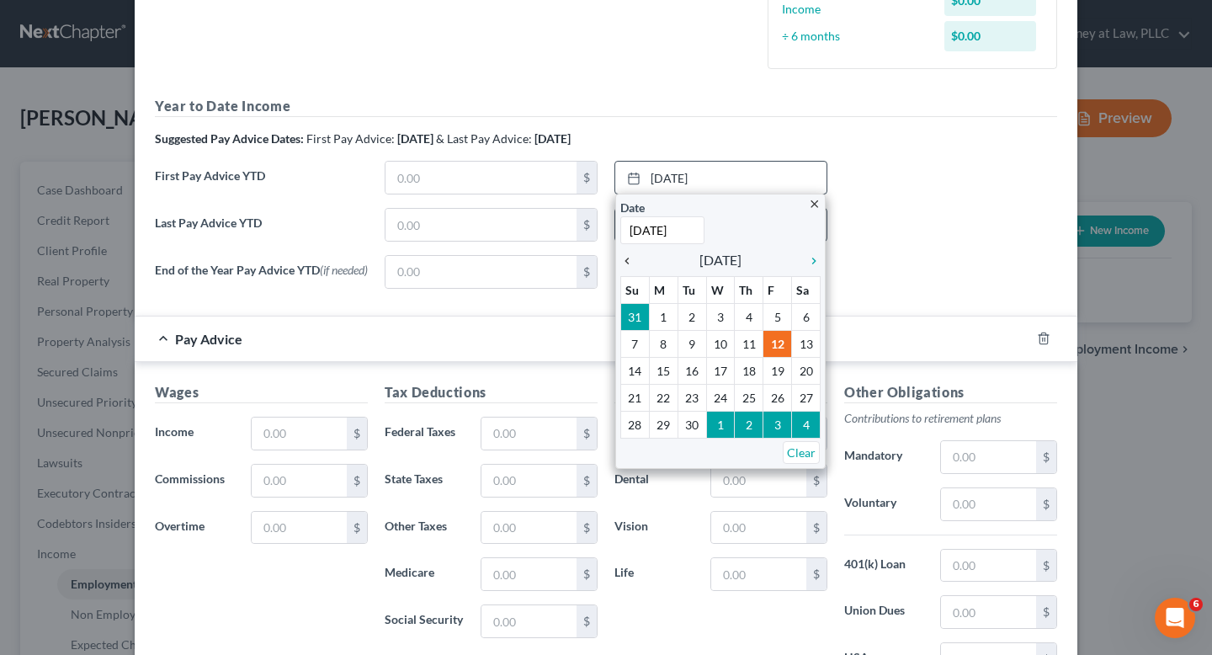
click at [620, 263] on icon "chevron_left" at bounding box center [631, 260] width 22 height 13
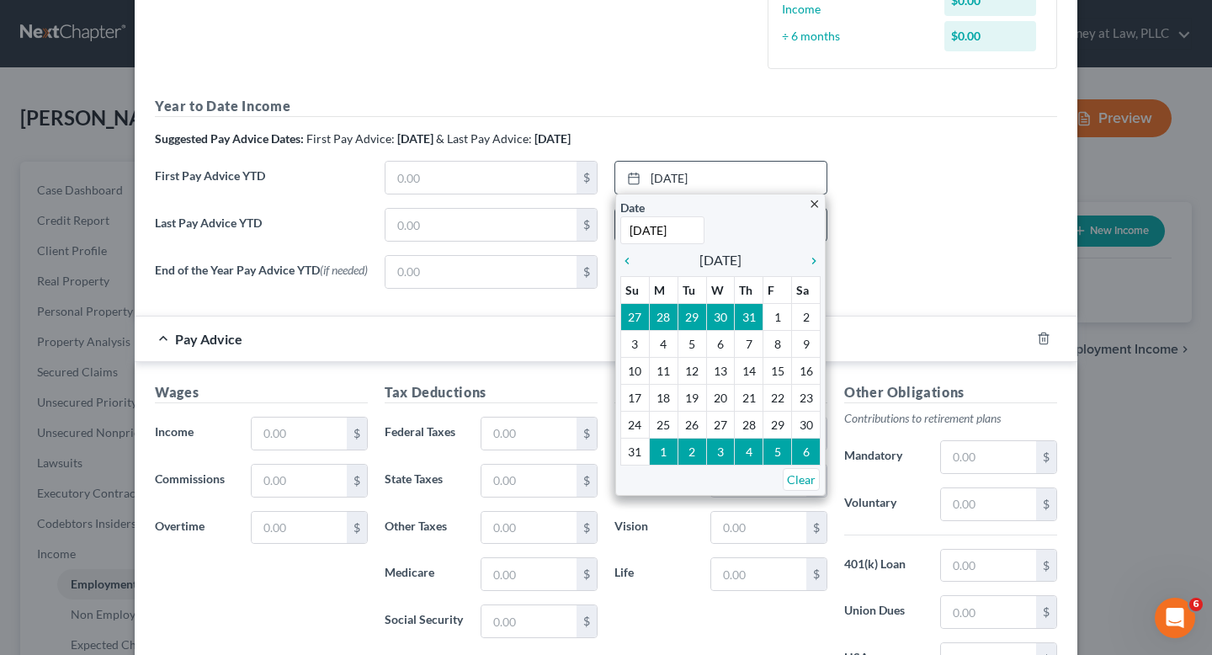
click at [808, 203] on icon "close" at bounding box center [814, 204] width 13 height 13
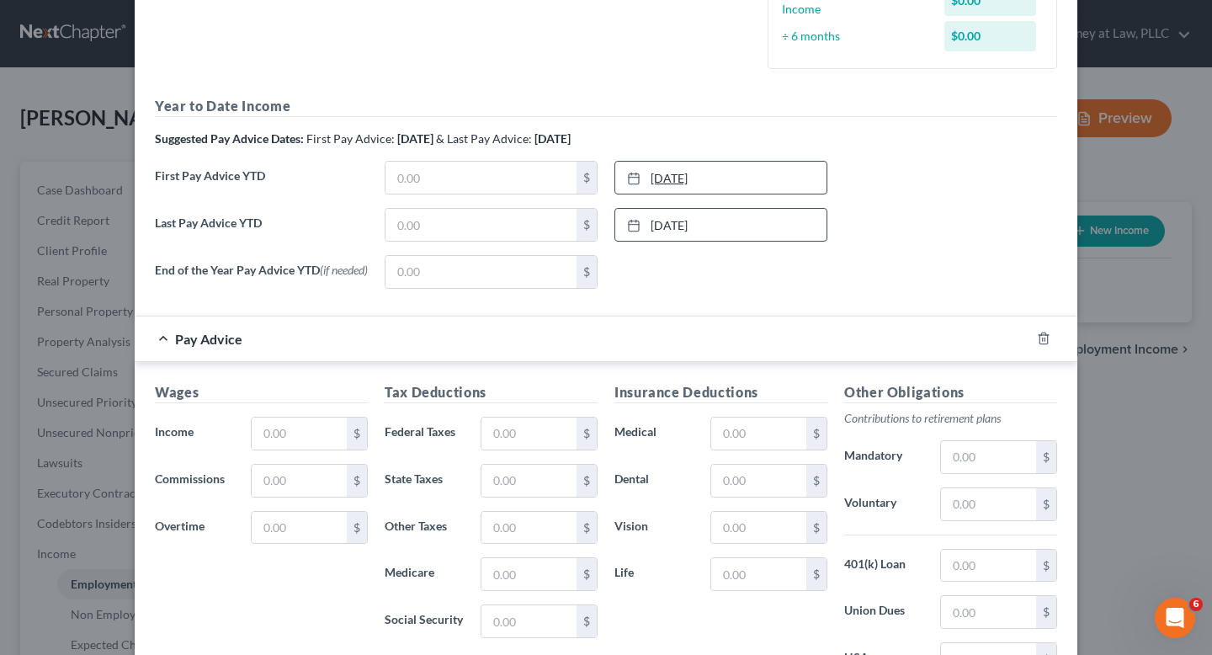
click at [674, 179] on link "[DATE]" at bounding box center [720, 178] width 211 height 32
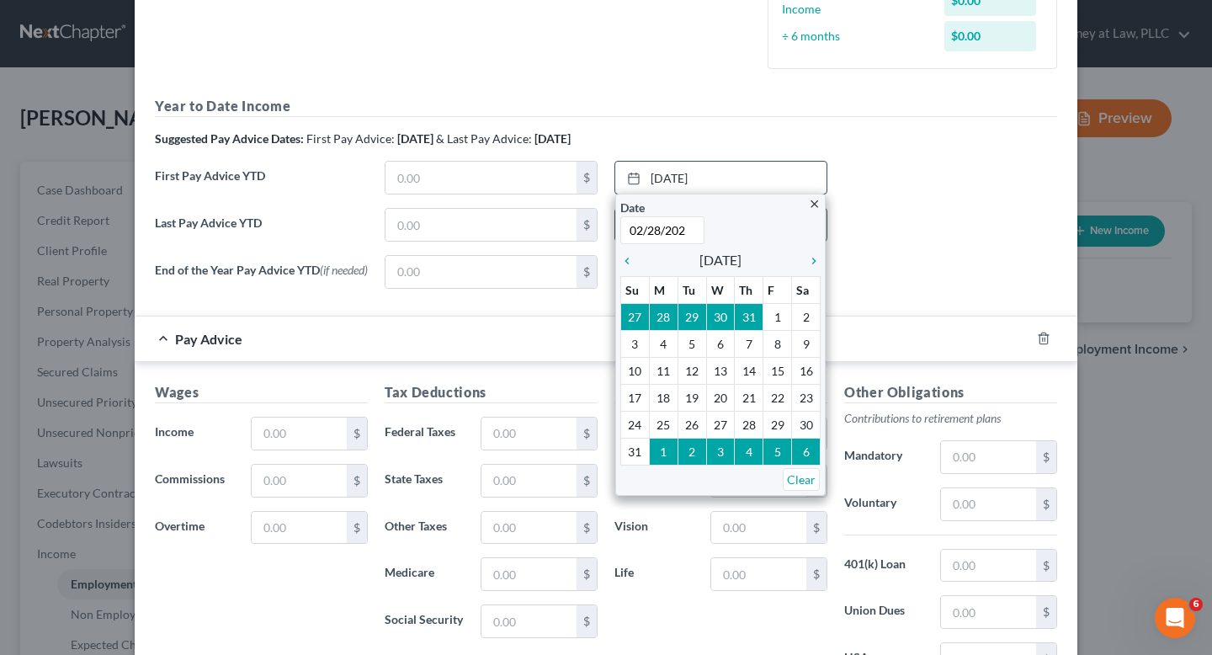
type input "[DATE]"
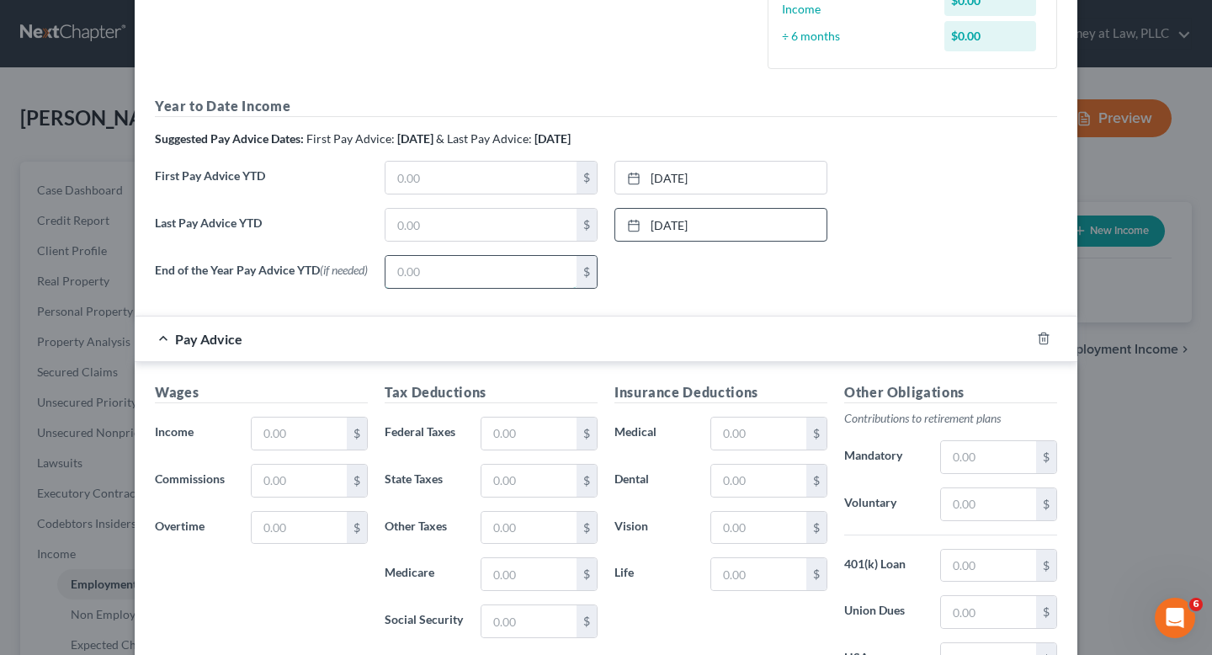
click at [411, 273] on input "text" at bounding box center [480, 272] width 191 height 32
click at [422, 163] on input "text" at bounding box center [480, 178] width 191 height 32
click at [1102, 410] on div "New Income Source × Employment Type * Select Full or [DEMOGRAPHIC_DATA] Employm…" at bounding box center [606, 327] width 1212 height 655
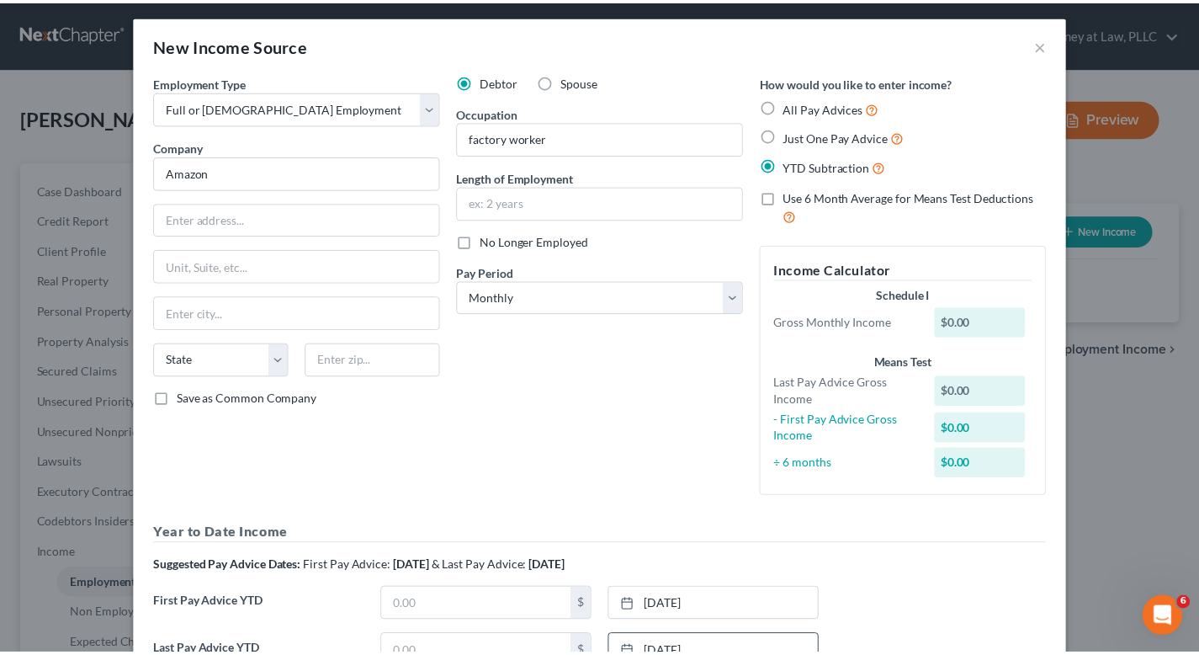
scroll to position [0, 0]
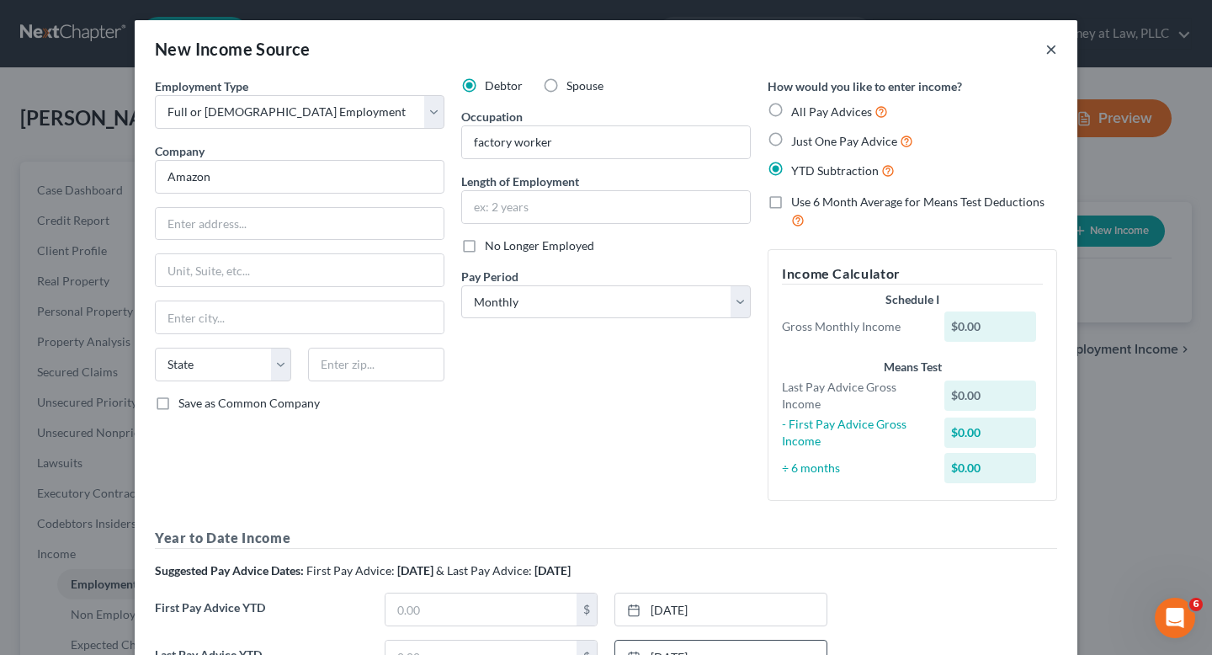
click at [1045, 49] on button "×" at bounding box center [1051, 49] width 12 height 20
